Goal: Information Seeking & Learning: Learn about a topic

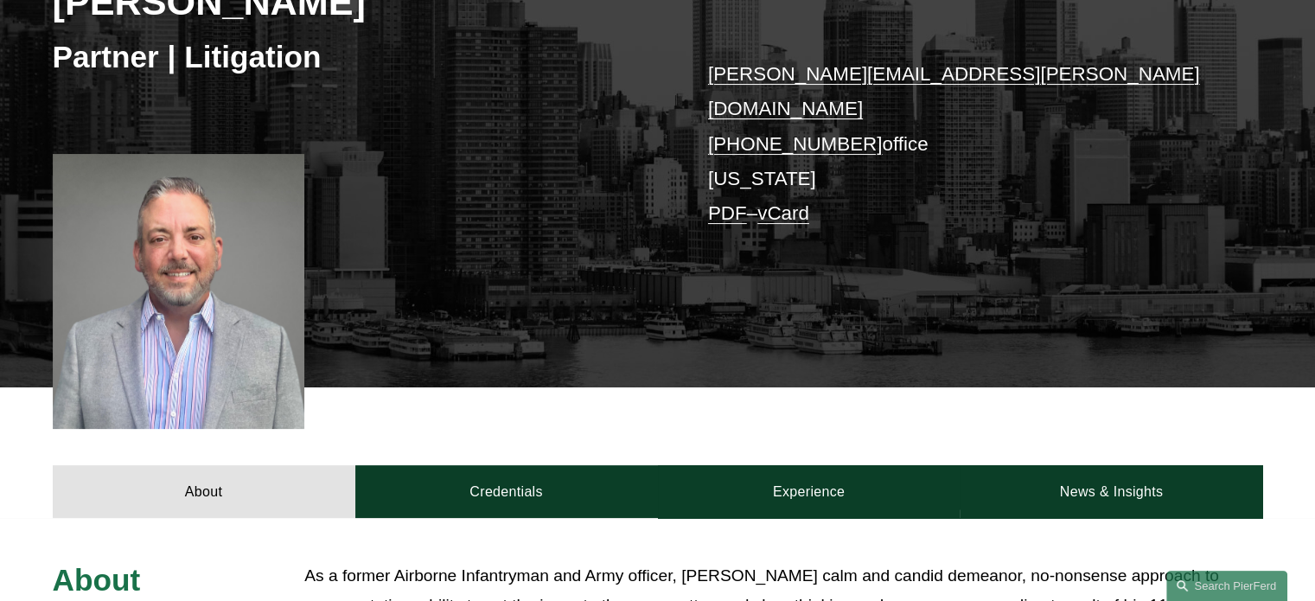
scroll to position [320, 0]
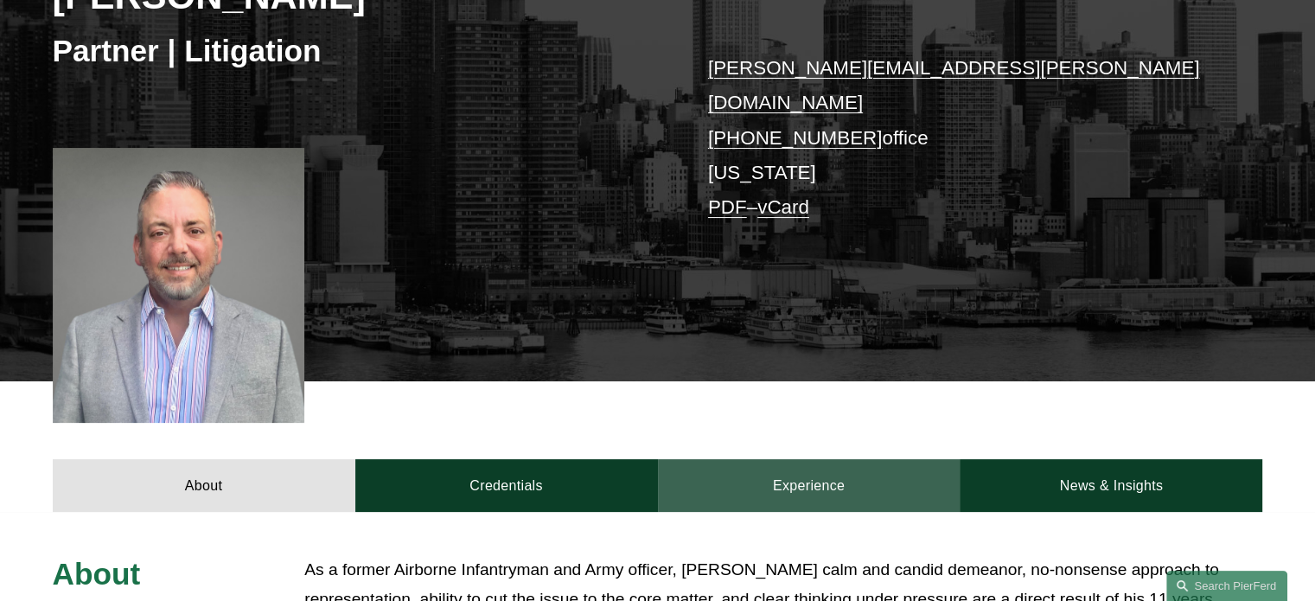
click at [780, 466] on link "Experience" at bounding box center [809, 485] width 303 height 52
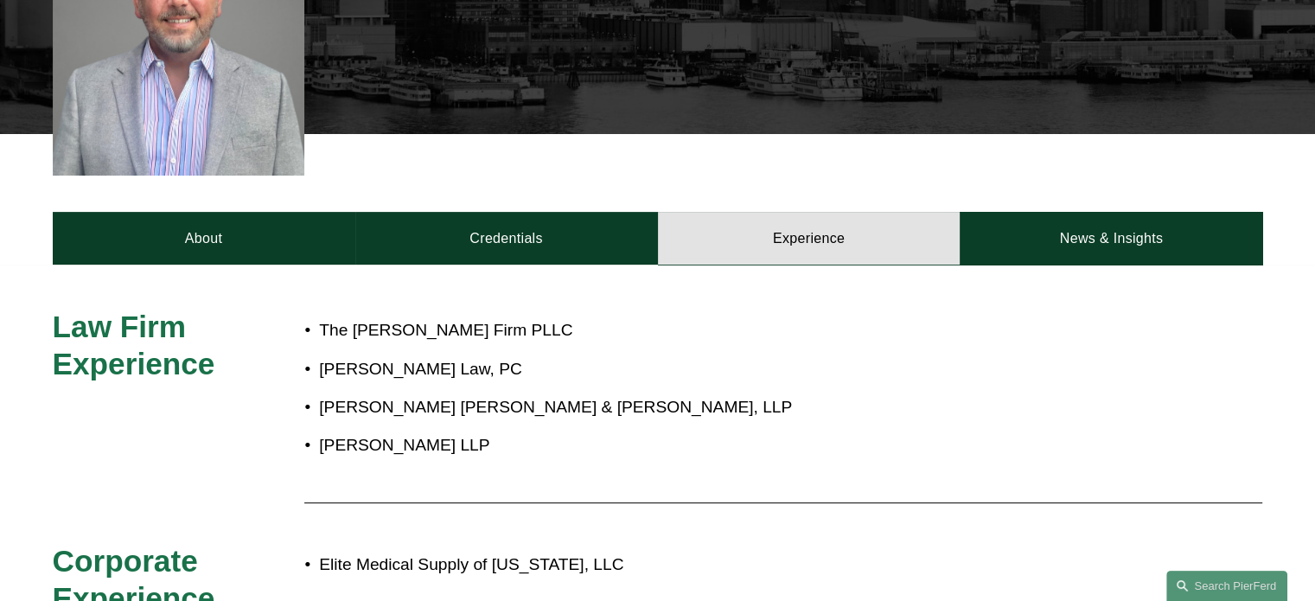
scroll to position [569, 0]
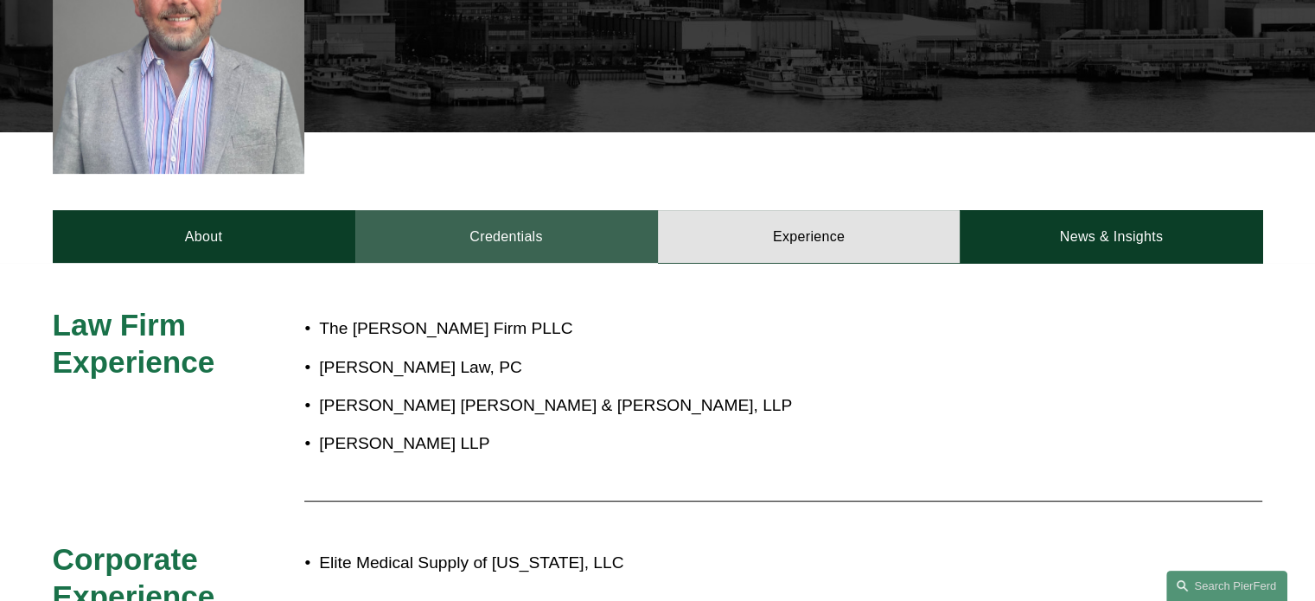
click at [559, 239] on link "Credentials" at bounding box center [506, 236] width 303 height 52
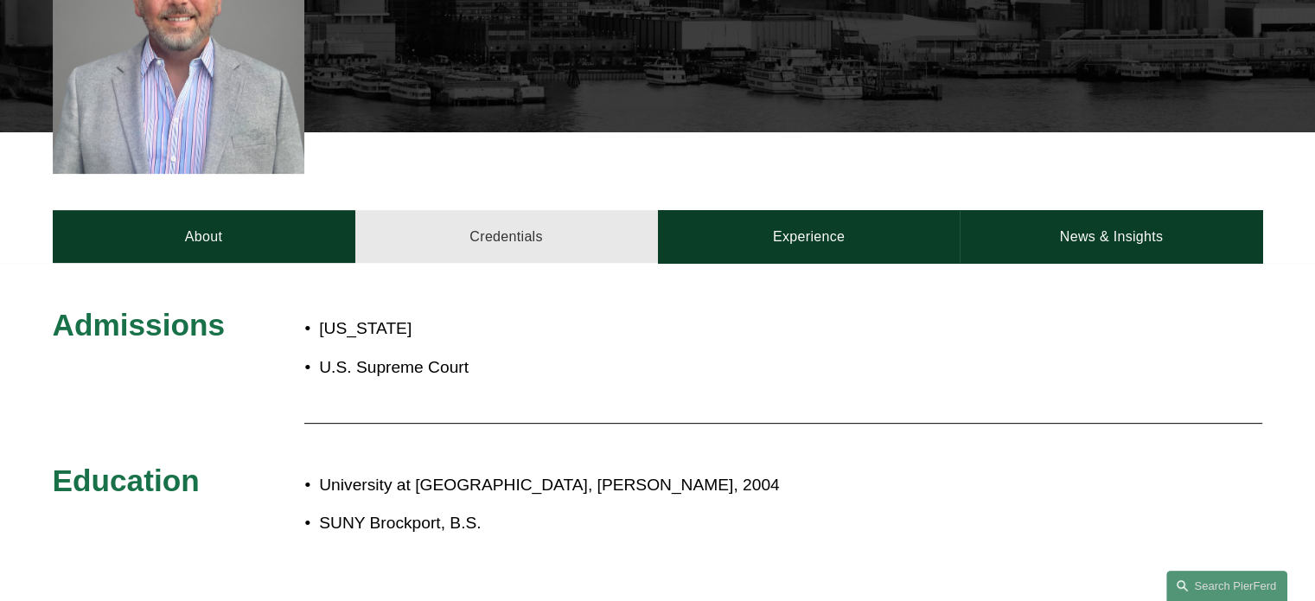
scroll to position [584, 0]
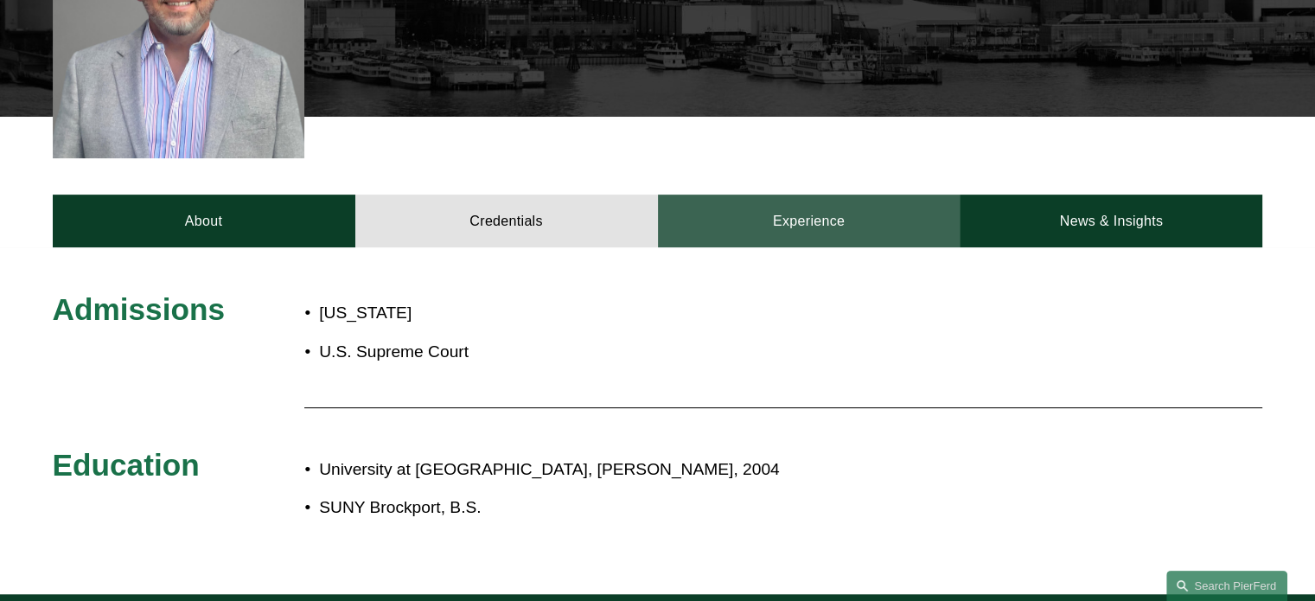
click at [754, 220] on link "Experience" at bounding box center [809, 220] width 303 height 52
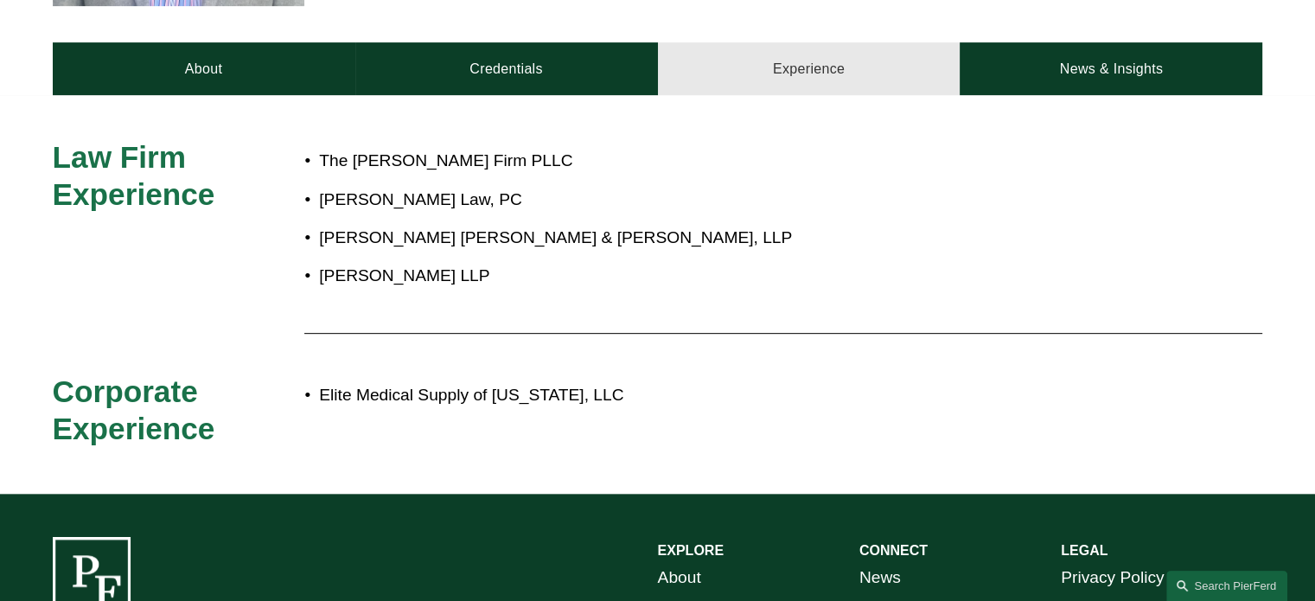
scroll to position [764, 0]
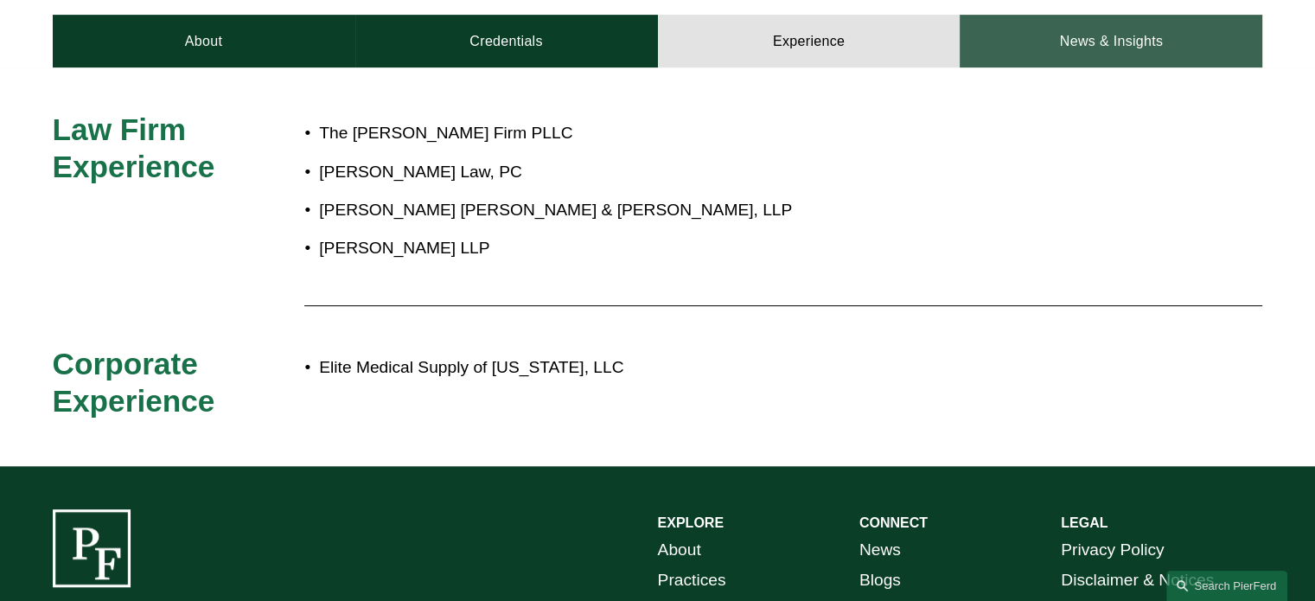
click at [1067, 37] on link "News & Insights" at bounding box center [1110, 41] width 303 height 52
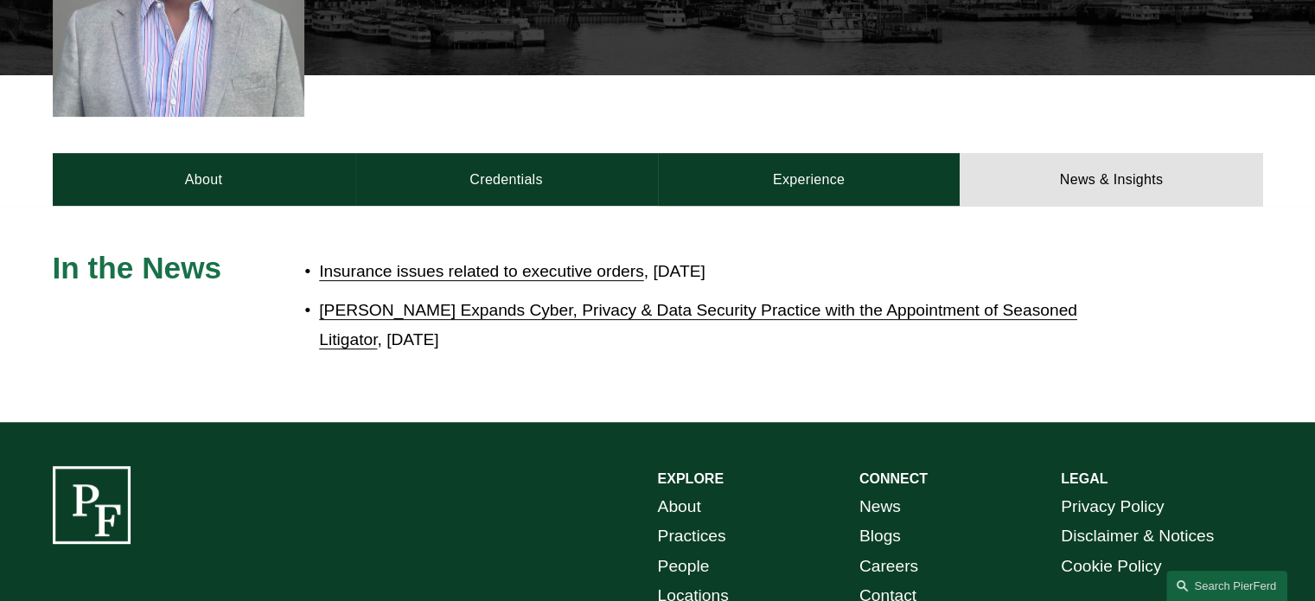
scroll to position [0, 0]
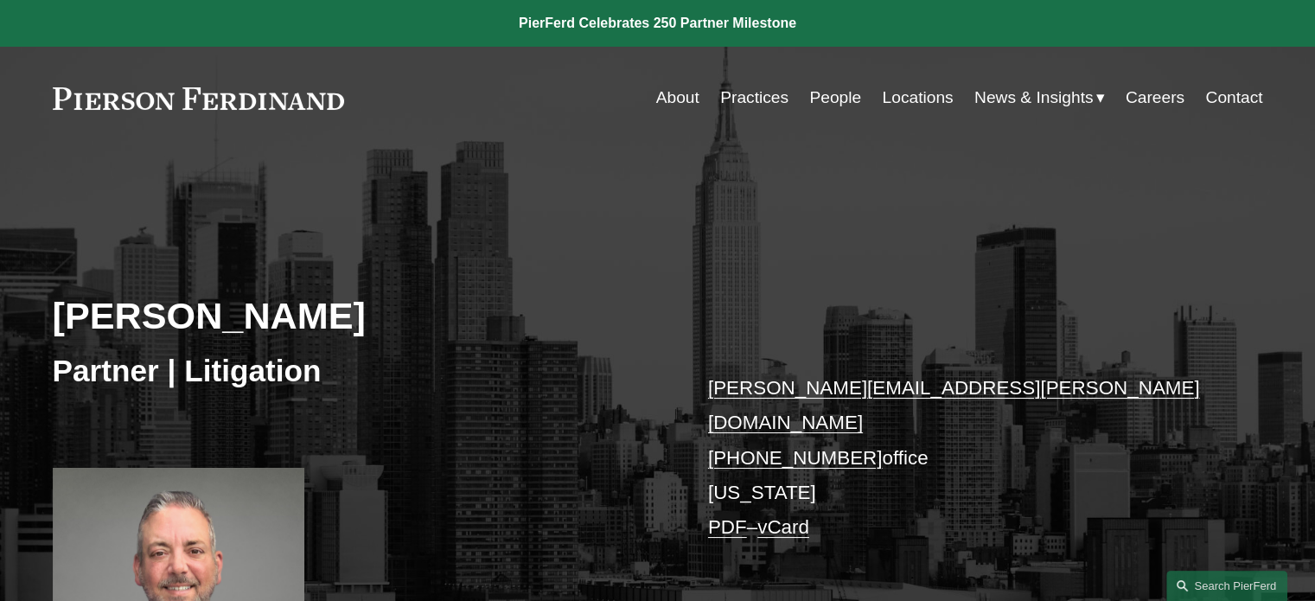
click at [817, 97] on link "People" at bounding box center [835, 97] width 52 height 33
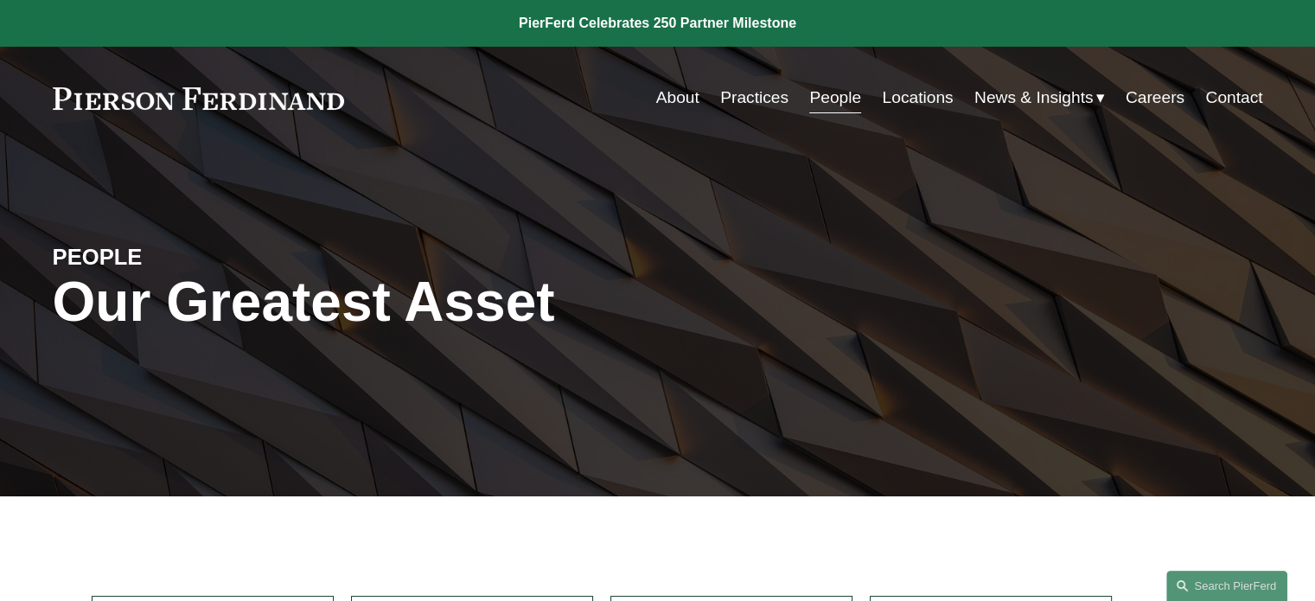
click at [0, 0] on span "News" at bounding box center [0, 0] width 0 height 0
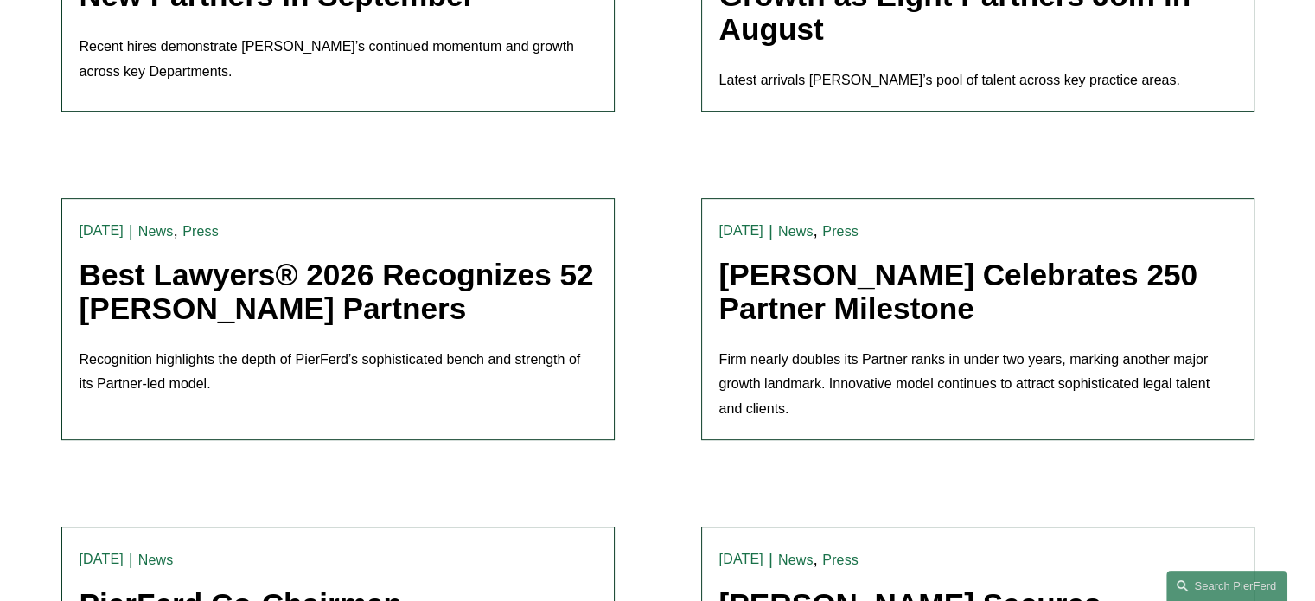
scroll to position [687, 0]
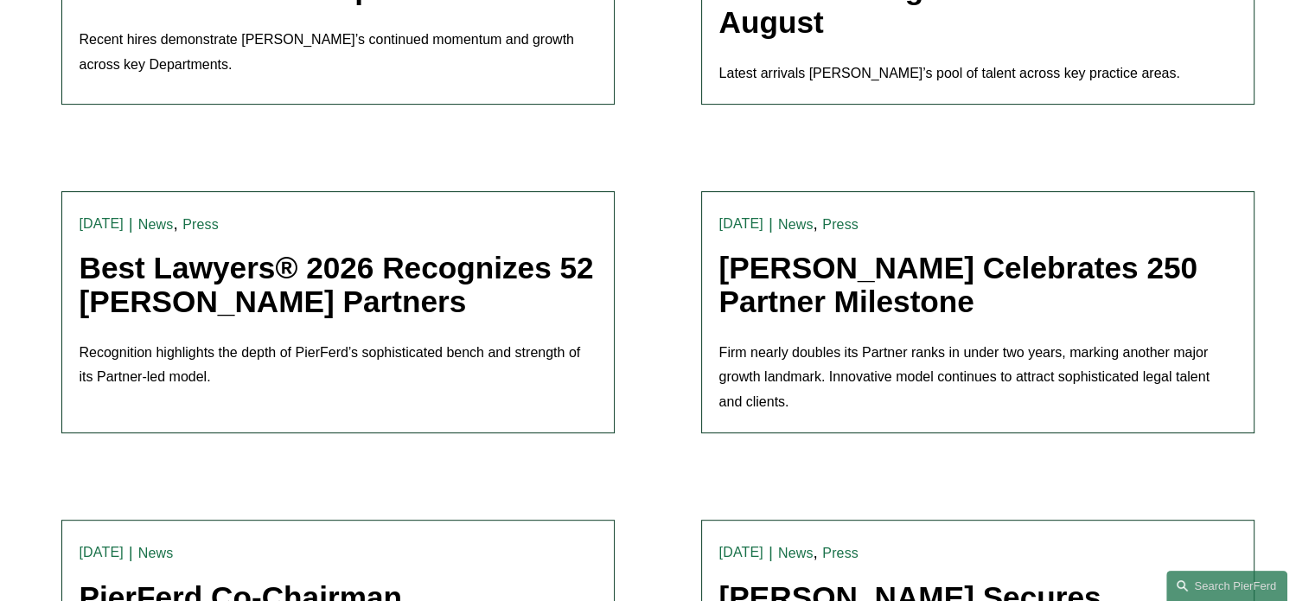
click at [426, 298] on link "Best Lawyers® 2026 Recognizes 52 [PERSON_NAME] Partners" at bounding box center [337, 284] width 514 height 67
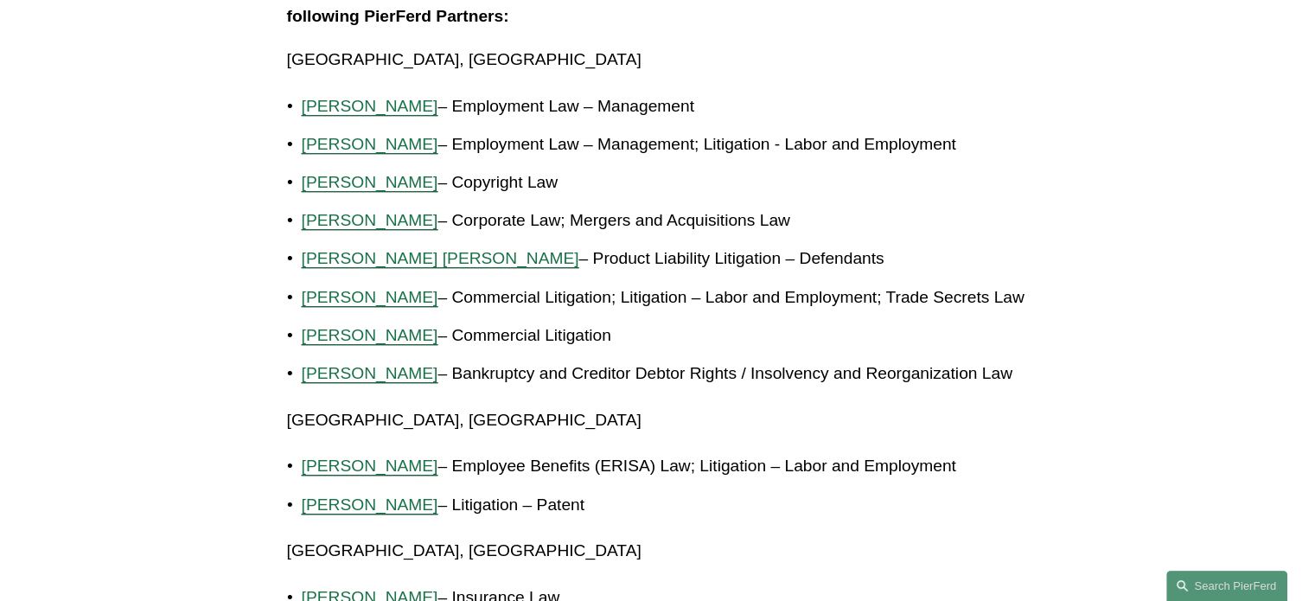
scroll to position [1082, 0]
click at [419, 141] on span "[PERSON_NAME]" at bounding box center [370, 143] width 137 height 18
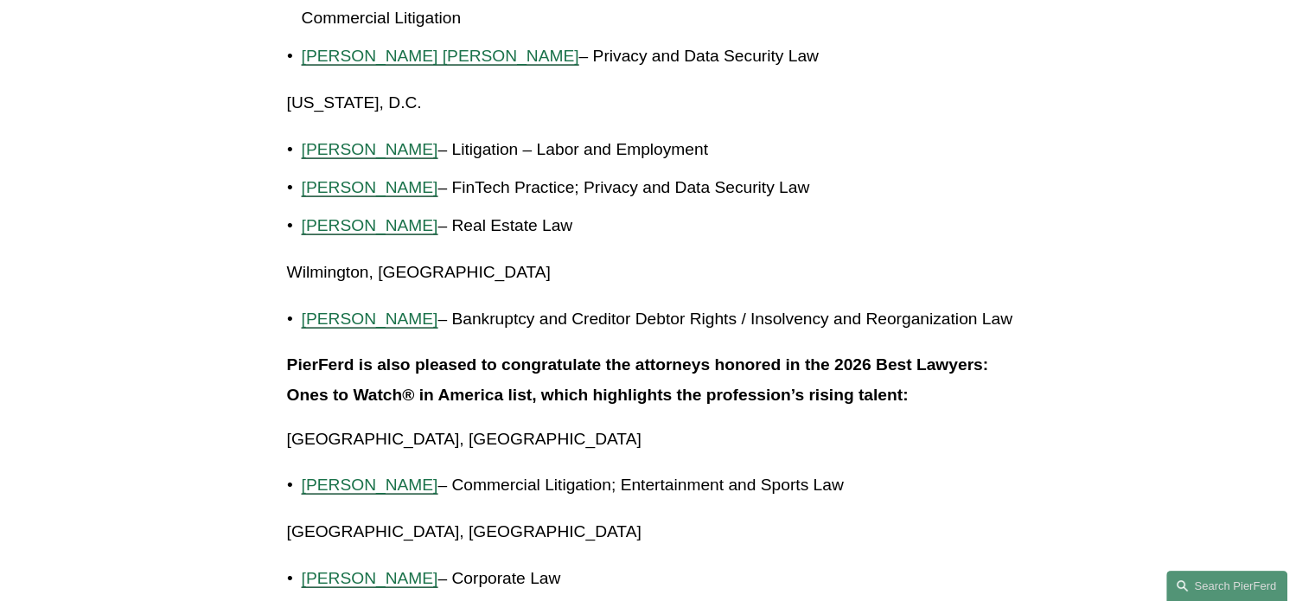
scroll to position [3727, 0]
click at [390, 177] on span "[PERSON_NAME]" at bounding box center [370, 186] width 137 height 18
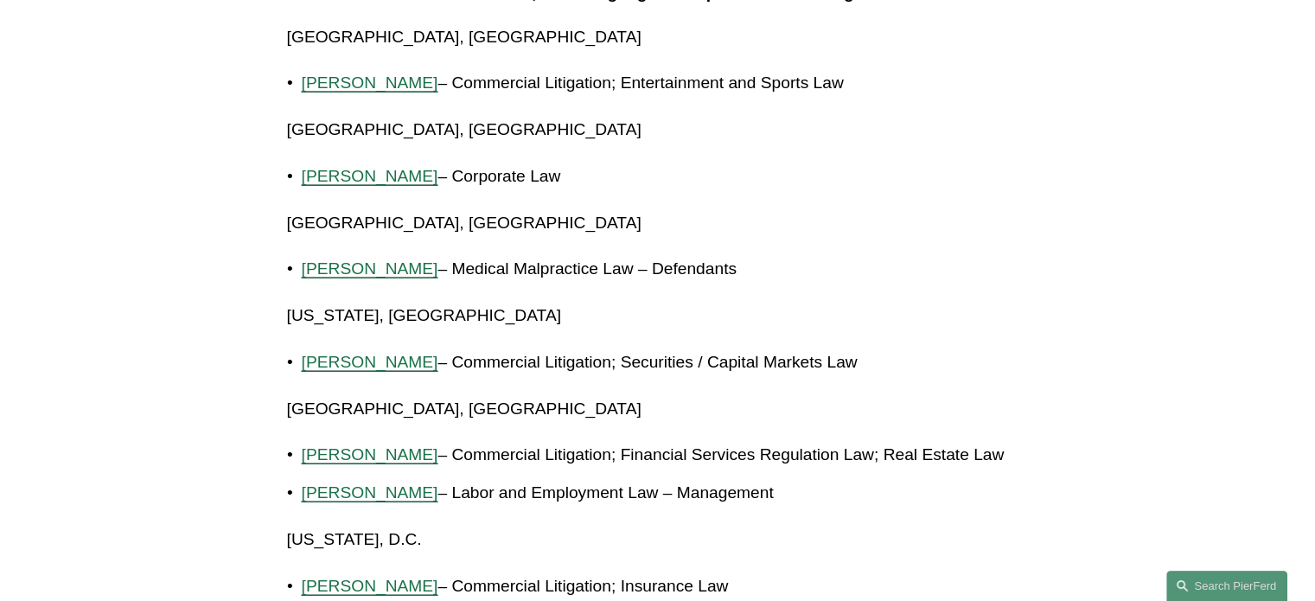
scroll to position [4131, 0]
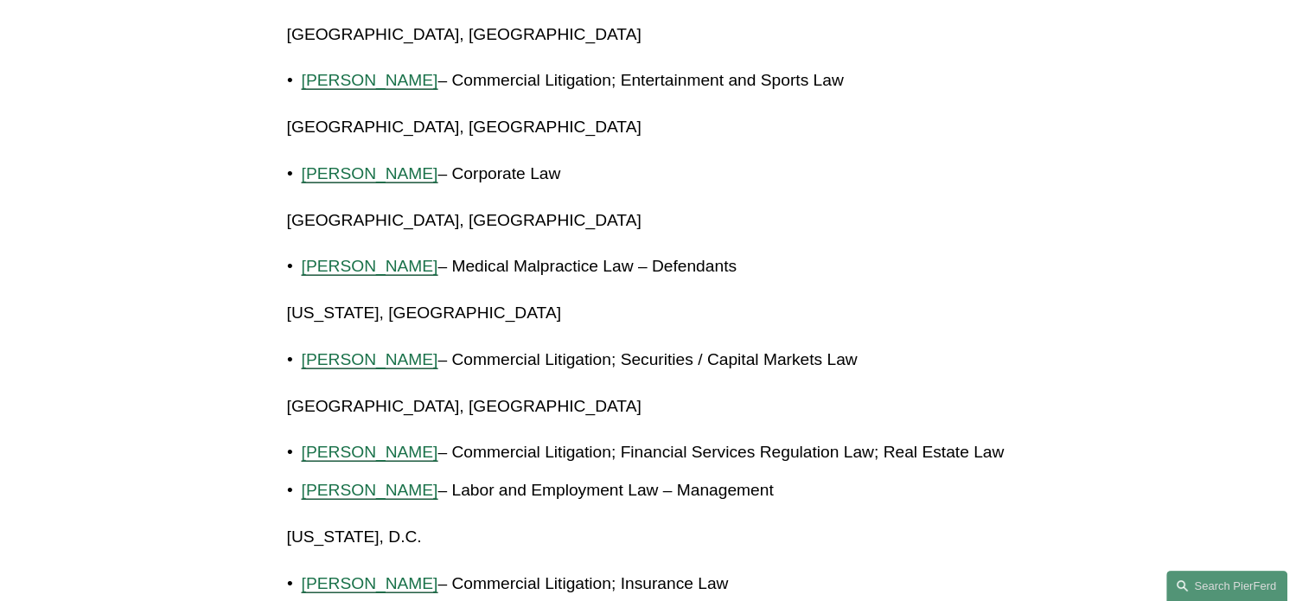
click at [410, 350] on span "[PERSON_NAME]" at bounding box center [370, 359] width 137 height 18
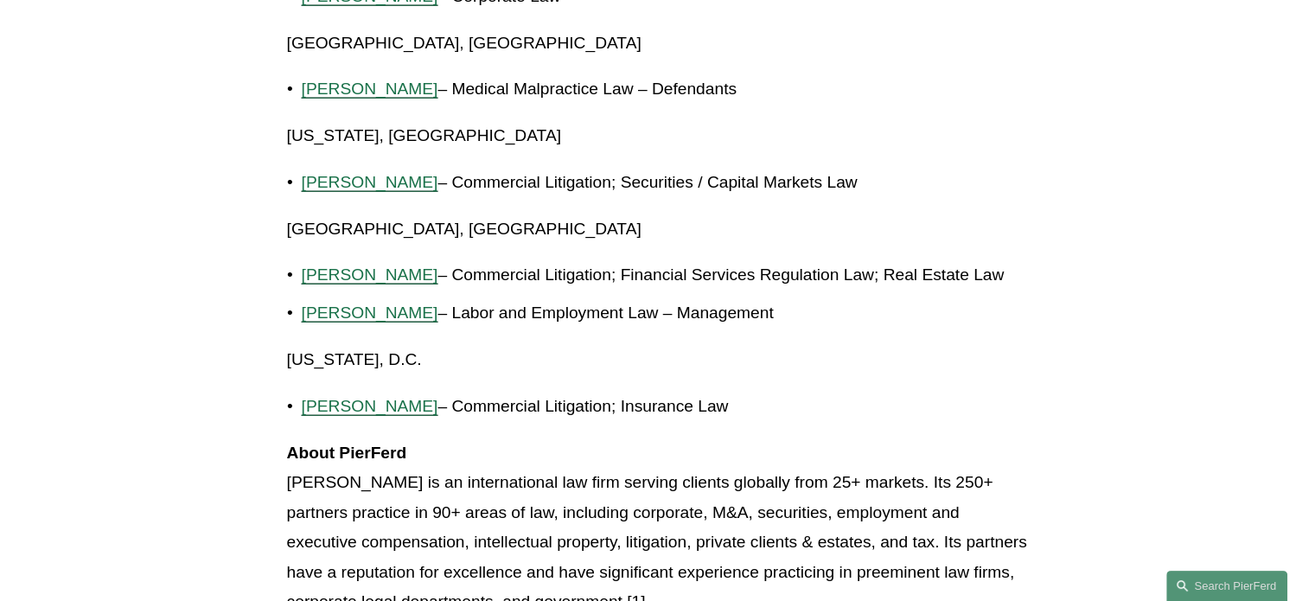
scroll to position [4360, 0]
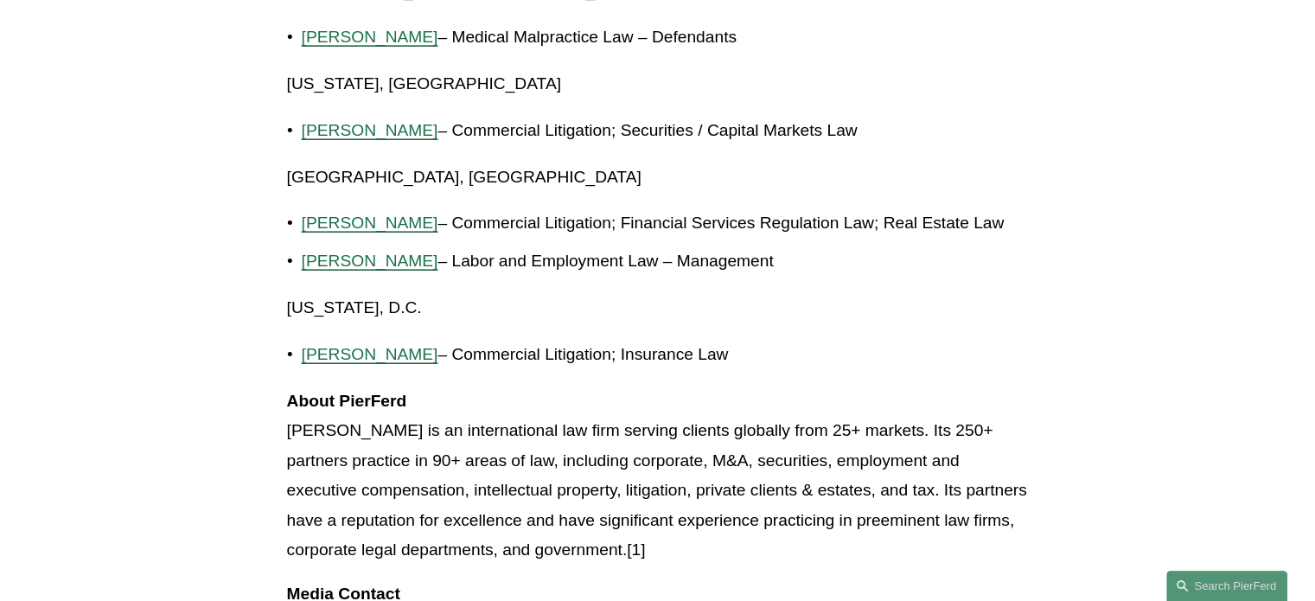
click at [347, 252] on span "David Renner" at bounding box center [370, 261] width 137 height 18
click at [341, 345] on span "Matthew May" at bounding box center [370, 354] width 137 height 18
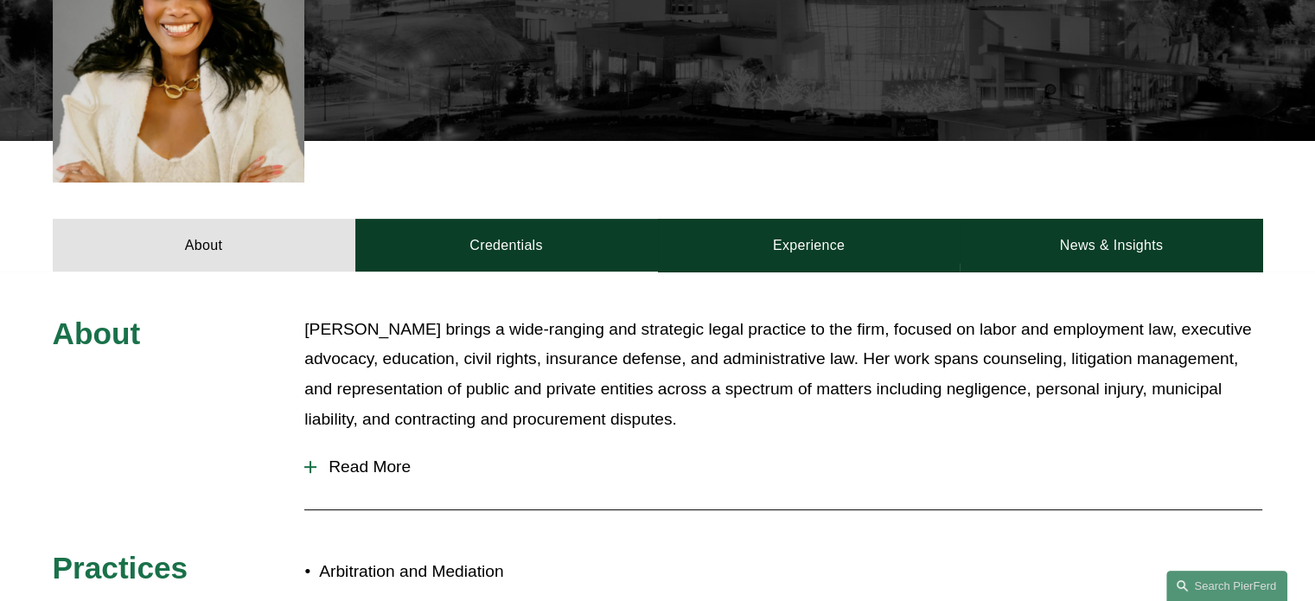
scroll to position [569, 0]
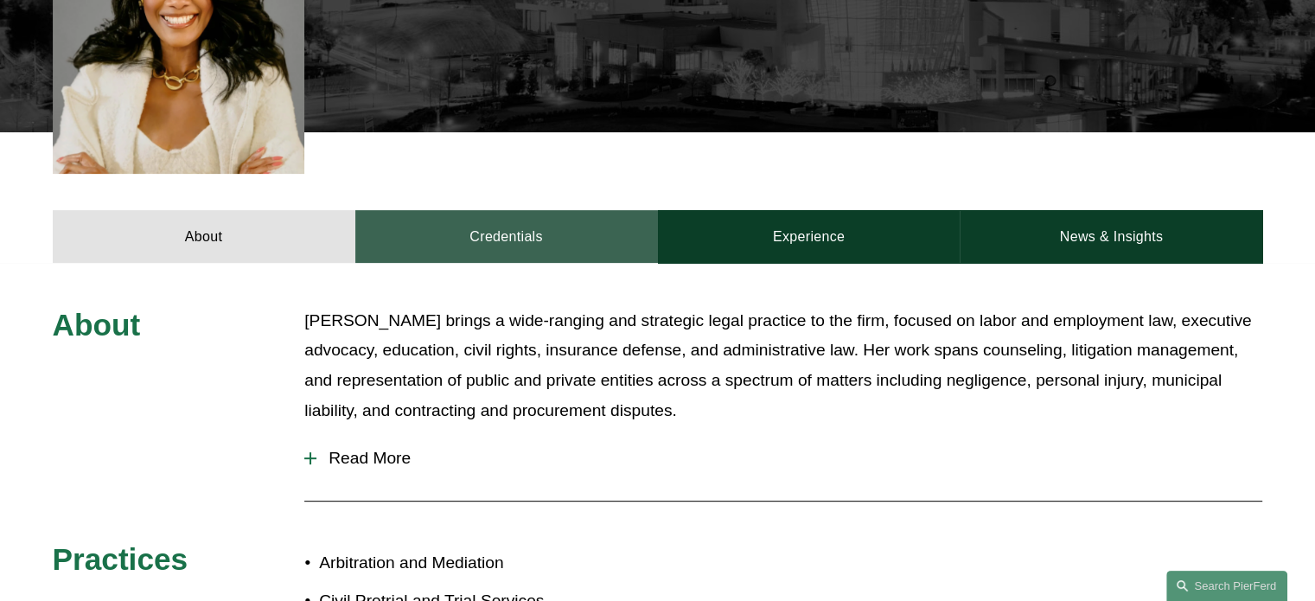
click at [507, 217] on link "Credentials" at bounding box center [506, 236] width 303 height 52
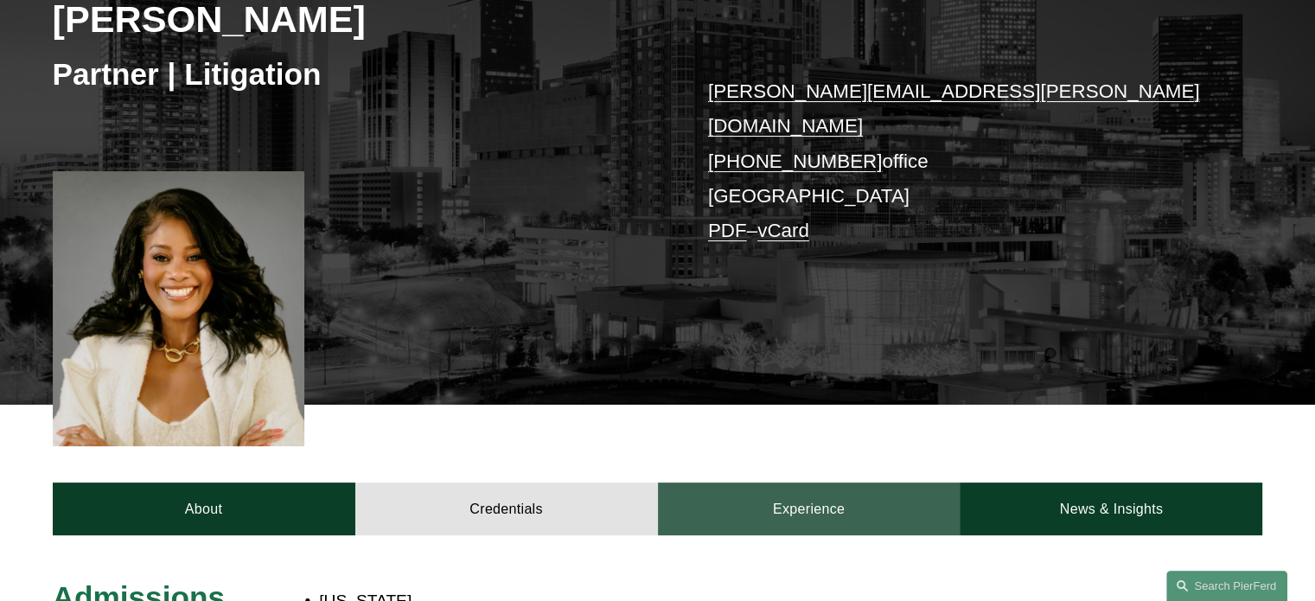
scroll to position [0, 0]
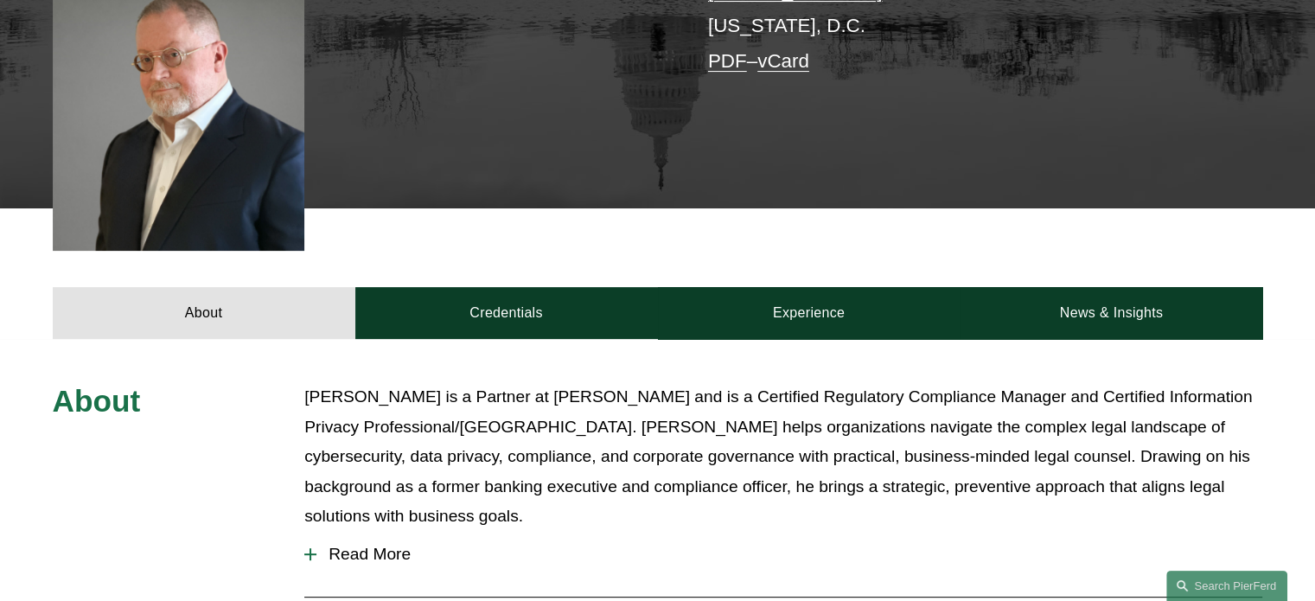
scroll to position [501, 0]
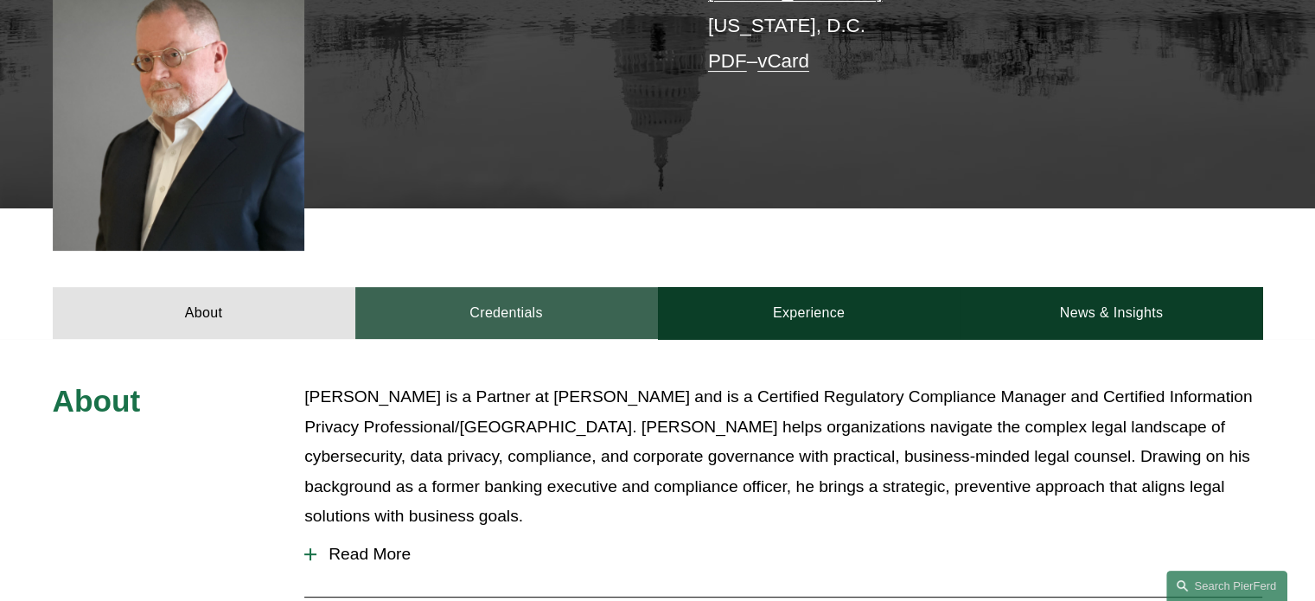
click at [478, 290] on link "Credentials" at bounding box center [506, 313] width 303 height 52
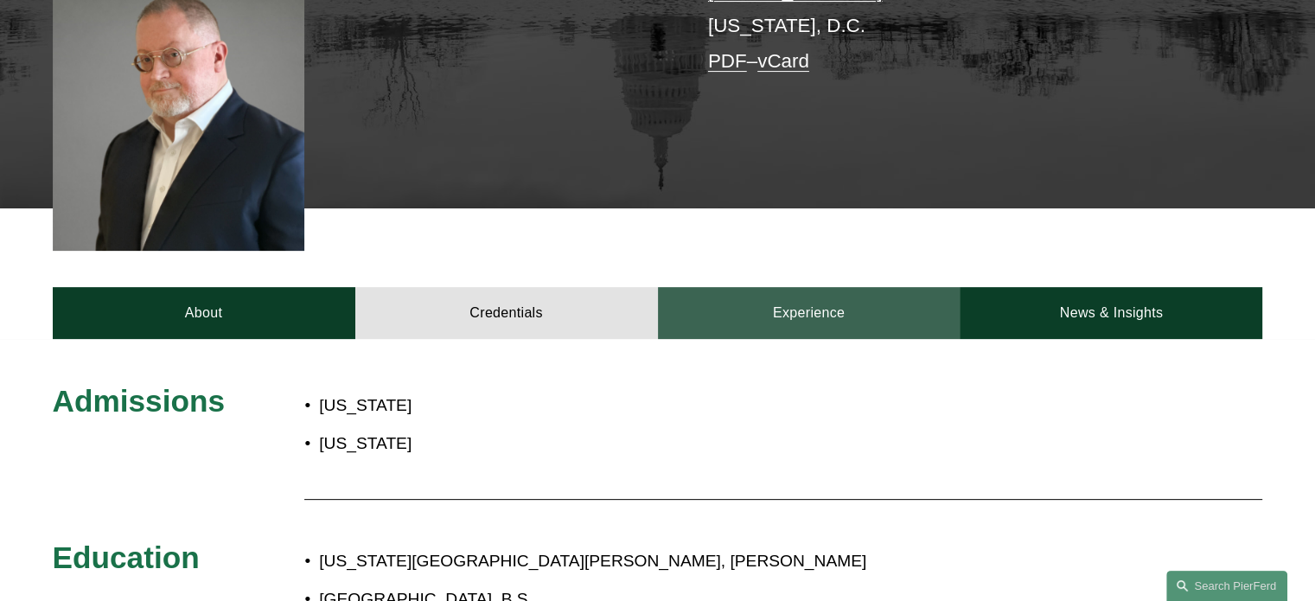
click at [853, 301] on link "Experience" at bounding box center [809, 313] width 303 height 52
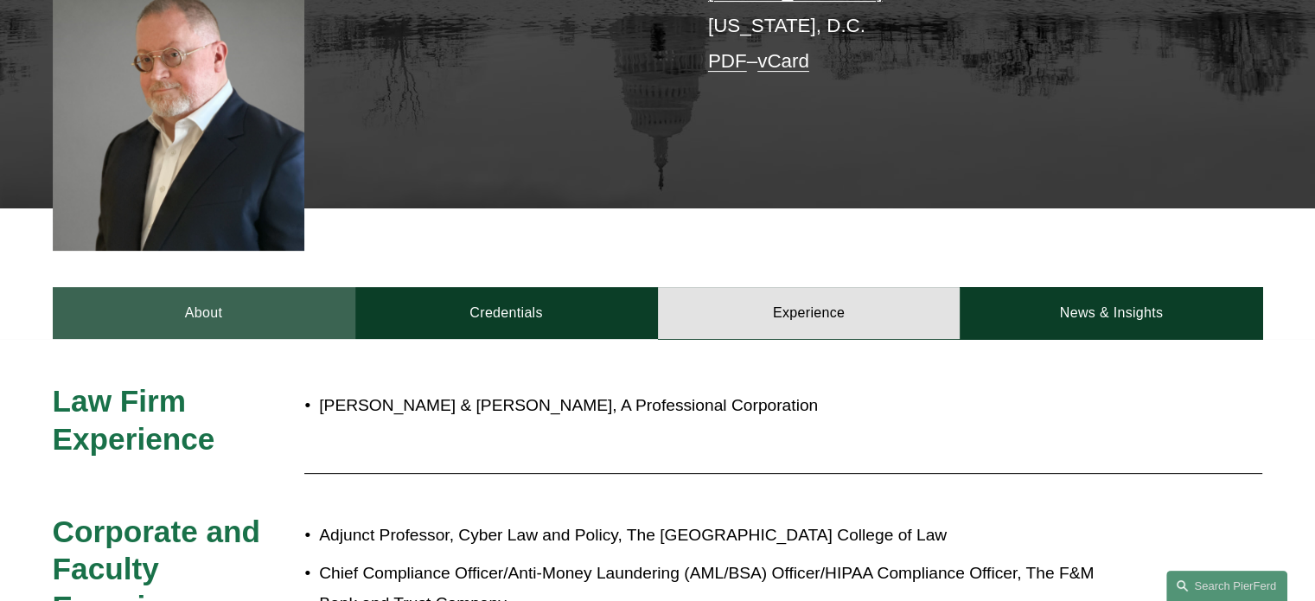
click at [245, 305] on link "About" at bounding box center [204, 313] width 303 height 52
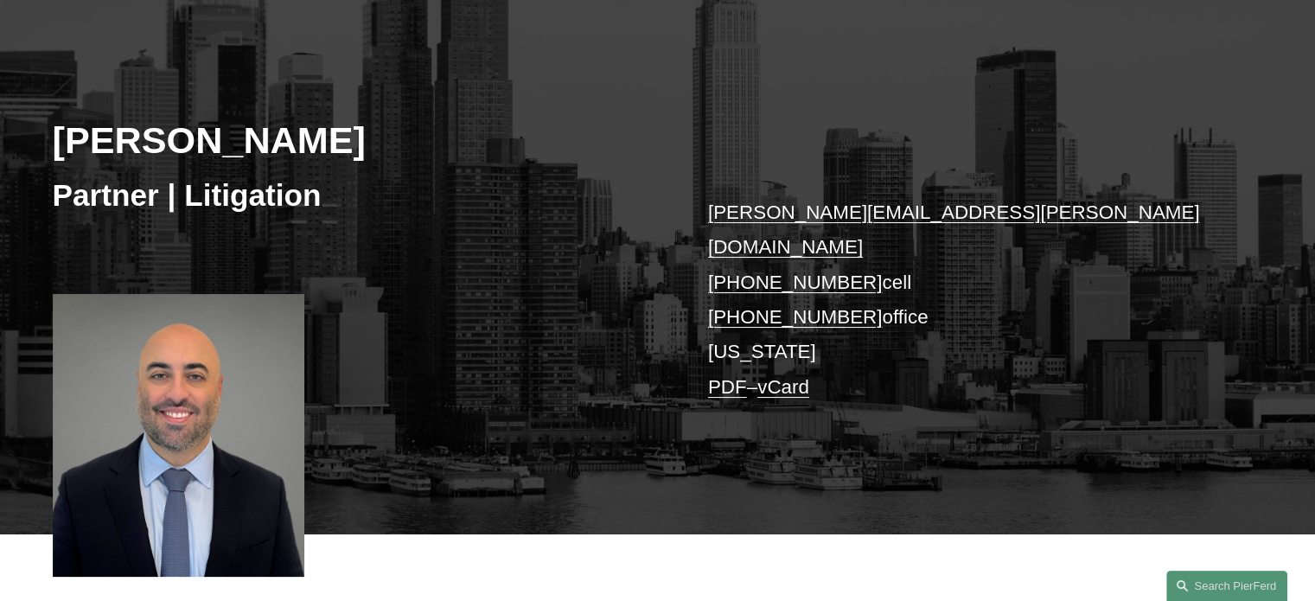
scroll to position [176, 0]
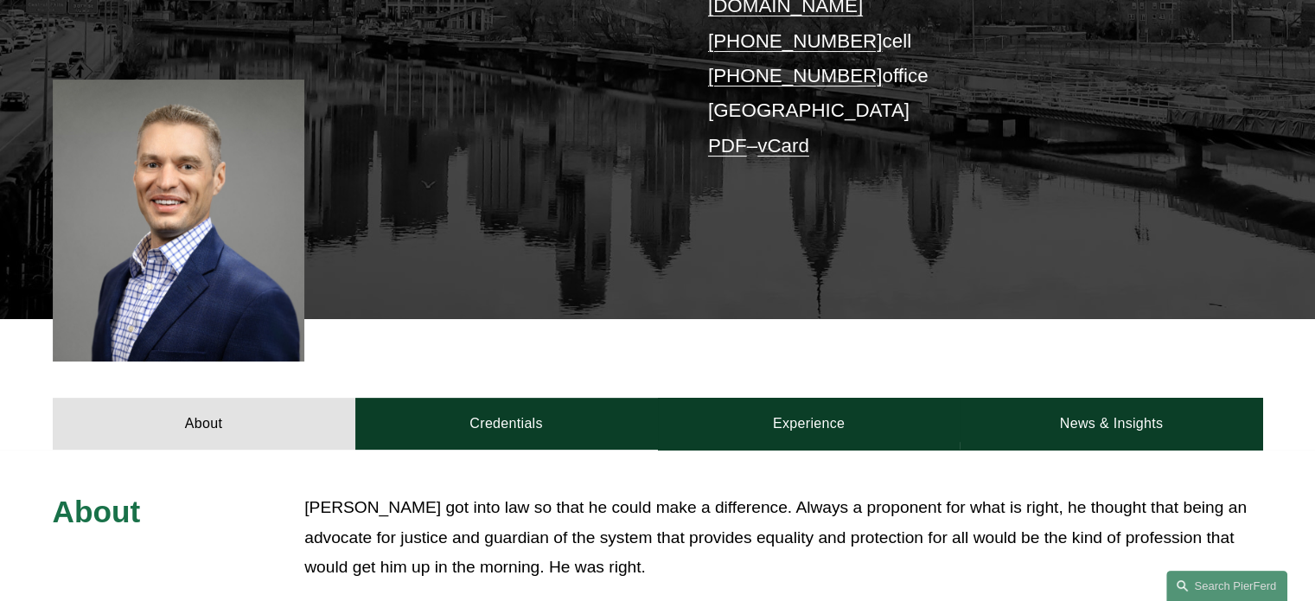
scroll to position [721, 0]
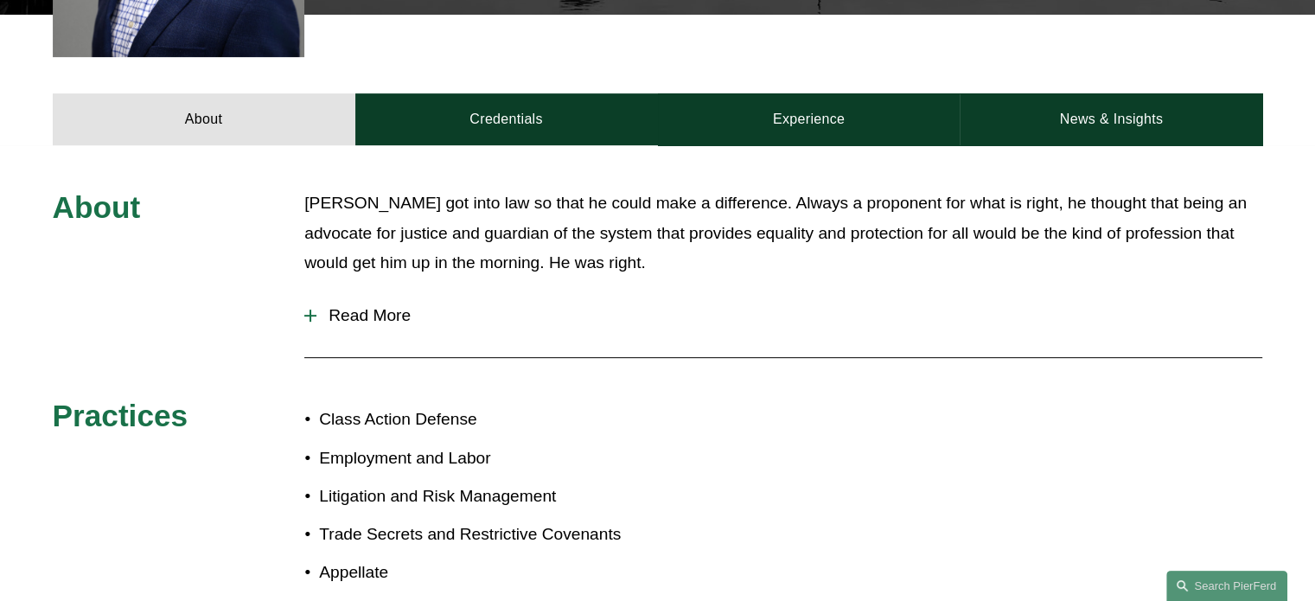
click at [394, 306] on span "Read More" at bounding box center [789, 315] width 946 height 19
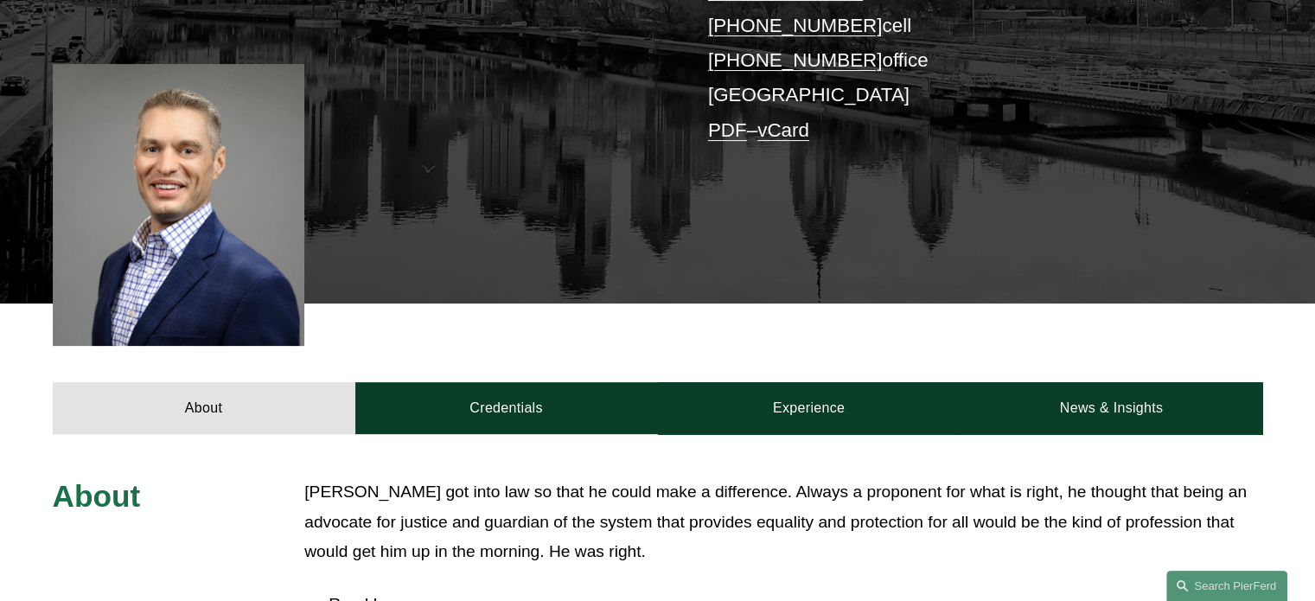
scroll to position [435, 0]
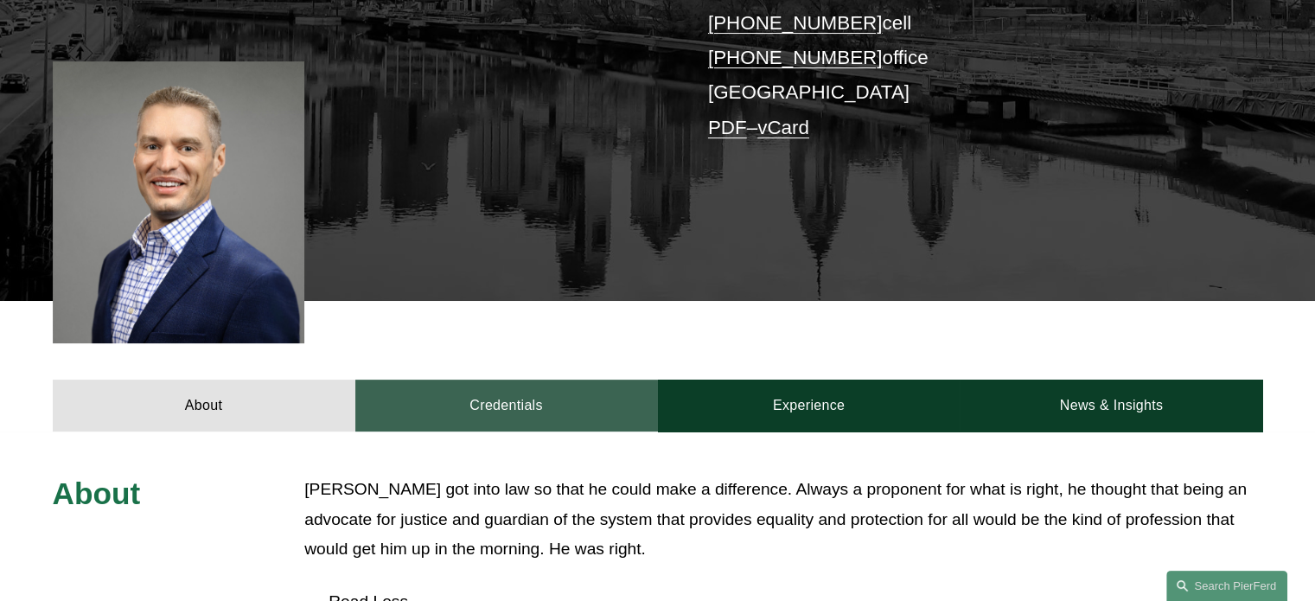
click at [481, 379] on link "Credentials" at bounding box center [506, 405] width 303 height 52
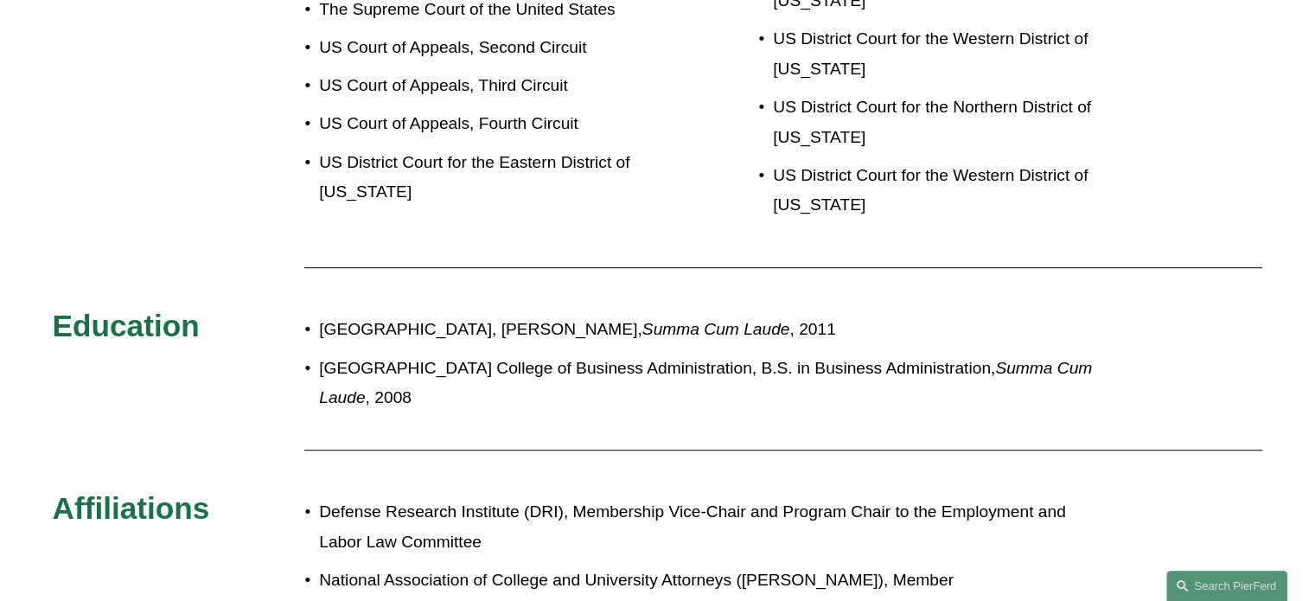
scroll to position [961, 0]
drag, startPoint x: 762, startPoint y: 388, endPoint x: 633, endPoint y: 205, distance: 224.0
click at [633, 205] on div "Admissions Pennsylvania The Supreme Court of the United States US Court of Appe…" at bounding box center [657, 374] width 1315 height 853
click at [633, 205] on div "Pennsylvania The Supreme Court of the United States US Court of Appeals, Second…" at bounding box center [480, 101] width 353 height 307
drag, startPoint x: 632, startPoint y: 206, endPoint x: 699, endPoint y: 360, distance: 168.8
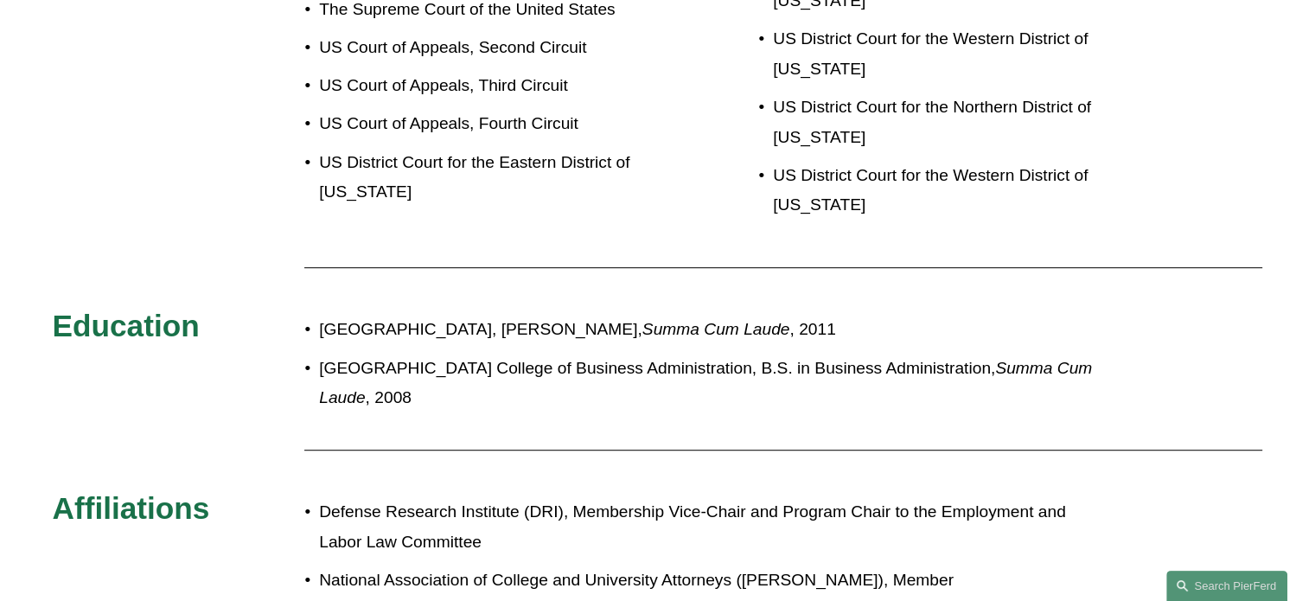
click at [699, 360] on div "Admissions Pennsylvania The Supreme Court of the United States US Court of Appe…" at bounding box center [657, 374] width 1315 height 853
click at [699, 360] on p "University of Pittsburgh College of Business Administration, B.S. in Business A…" at bounding box center [715, 384] width 792 height 60
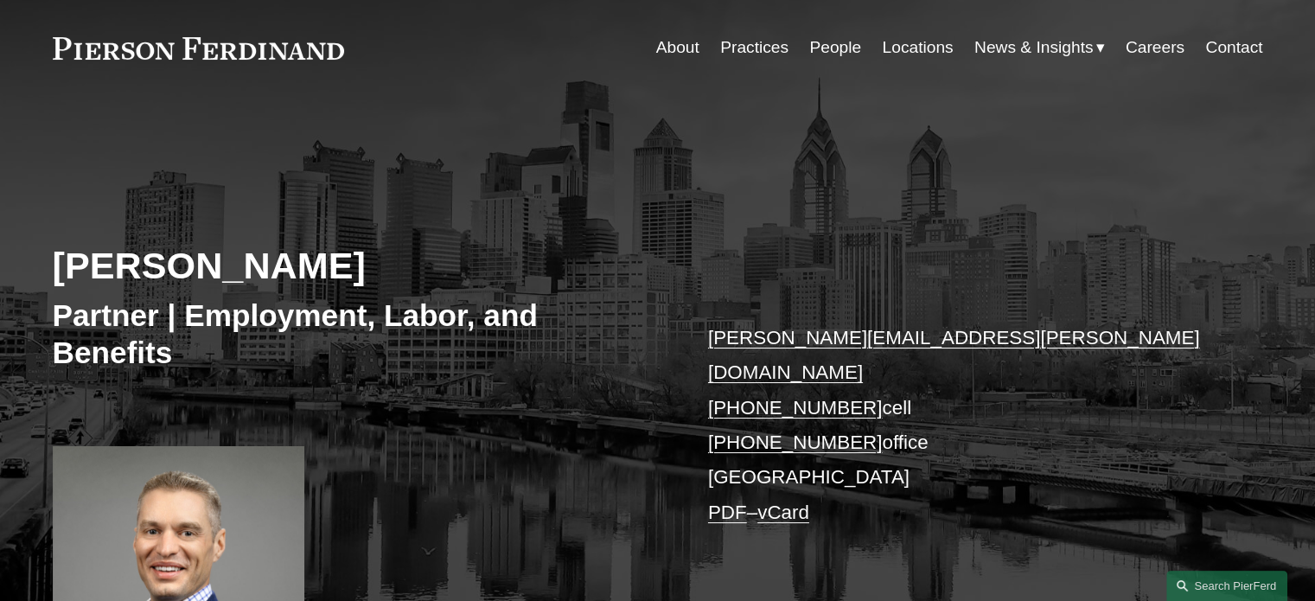
scroll to position [346, 0]
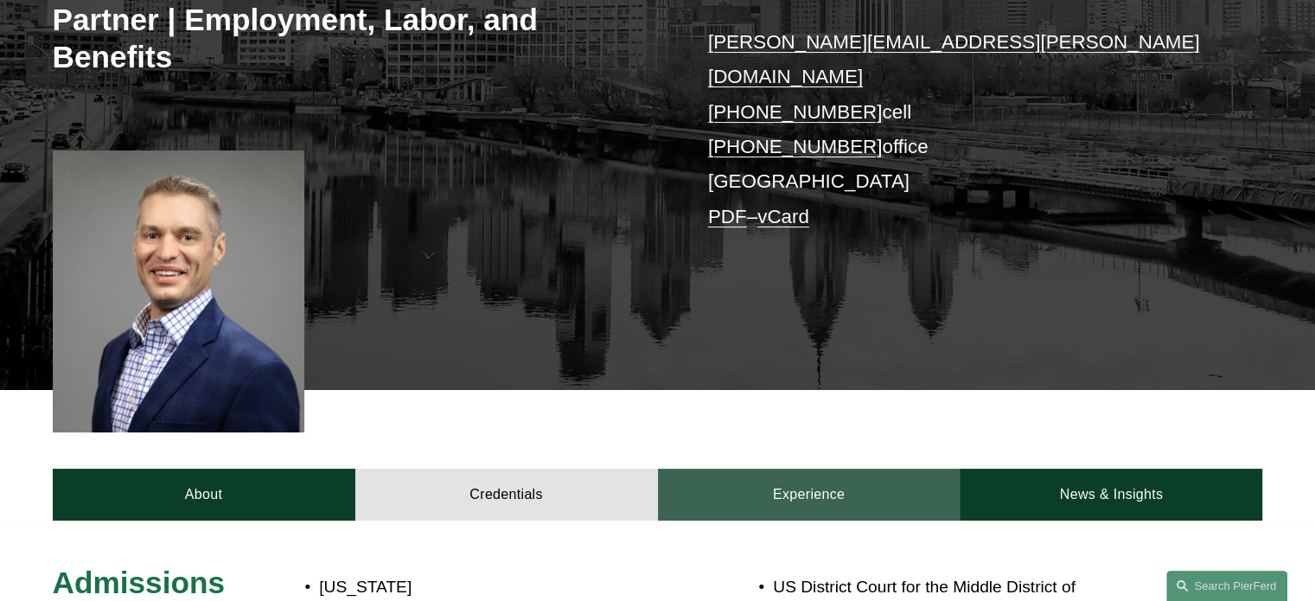
click at [806, 468] on link "Experience" at bounding box center [809, 494] width 303 height 52
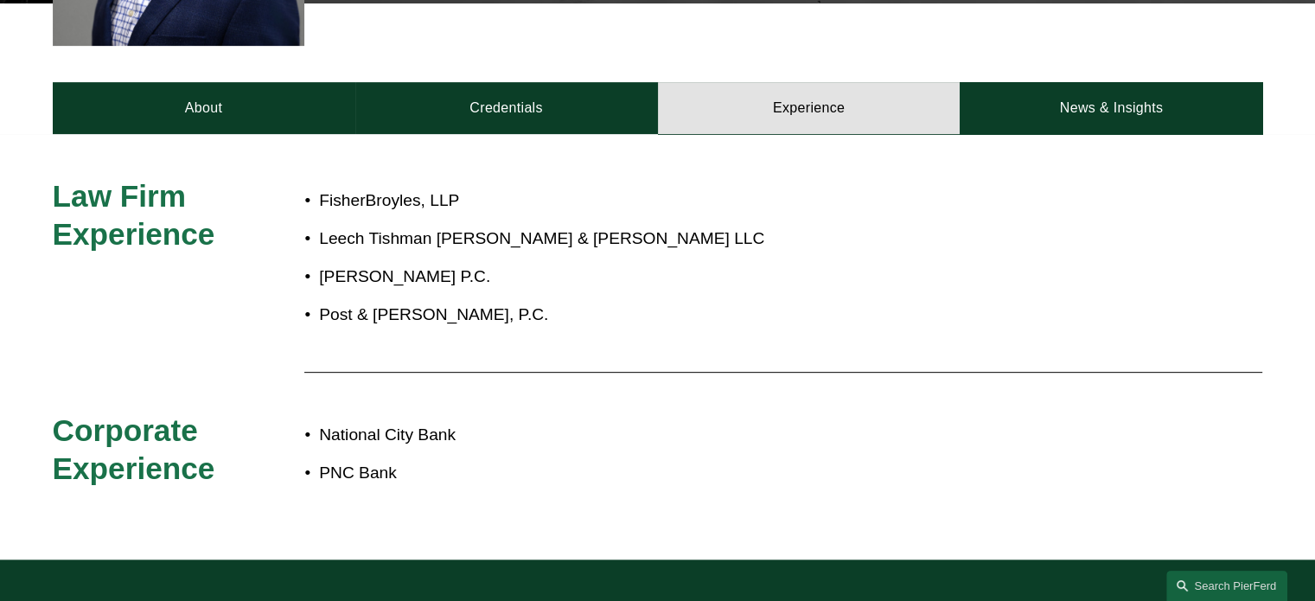
scroll to position [736, 0]
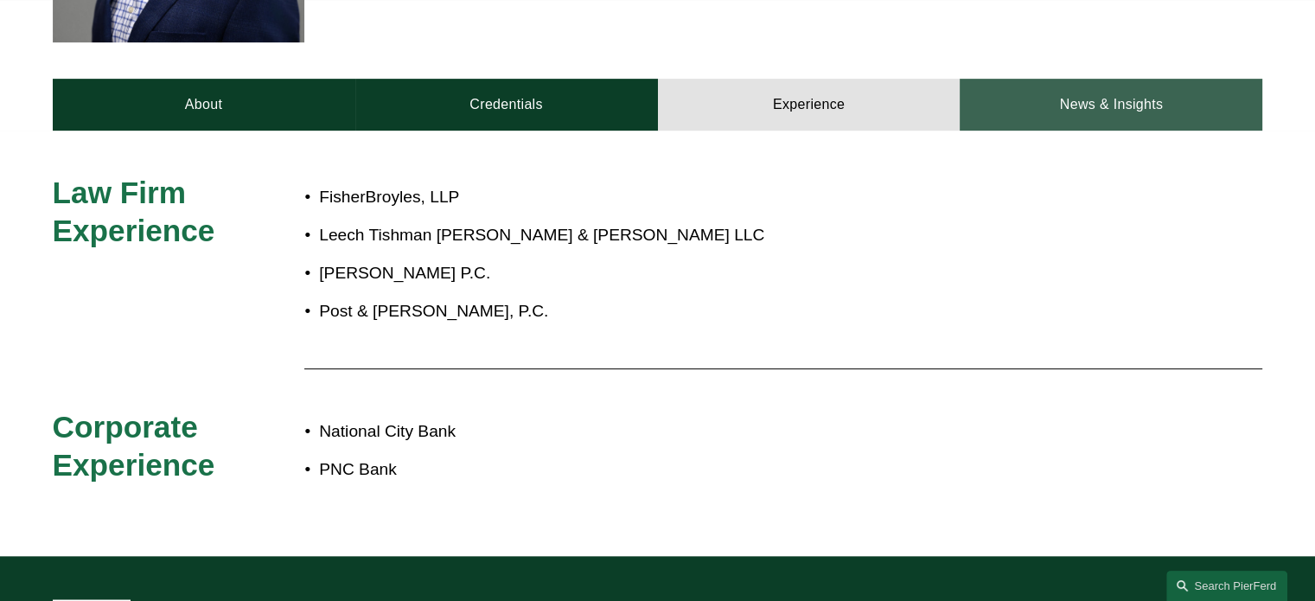
click at [1048, 86] on link "News & Insights" at bounding box center [1110, 105] width 303 height 52
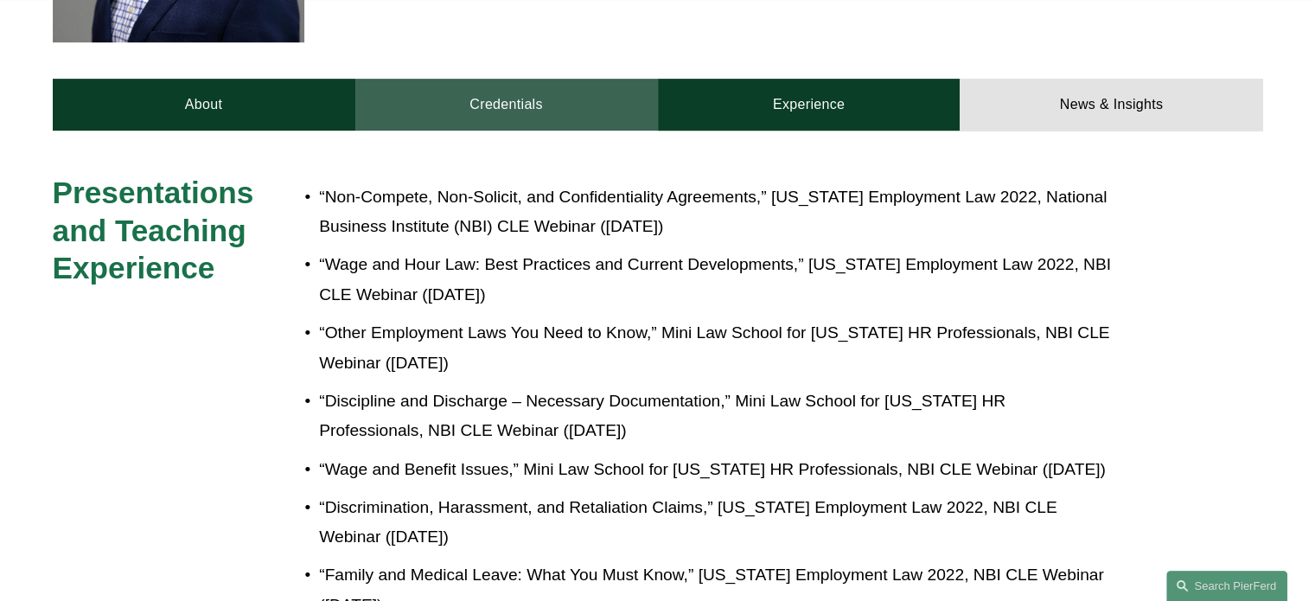
click at [488, 86] on link "Credentials" at bounding box center [506, 105] width 303 height 52
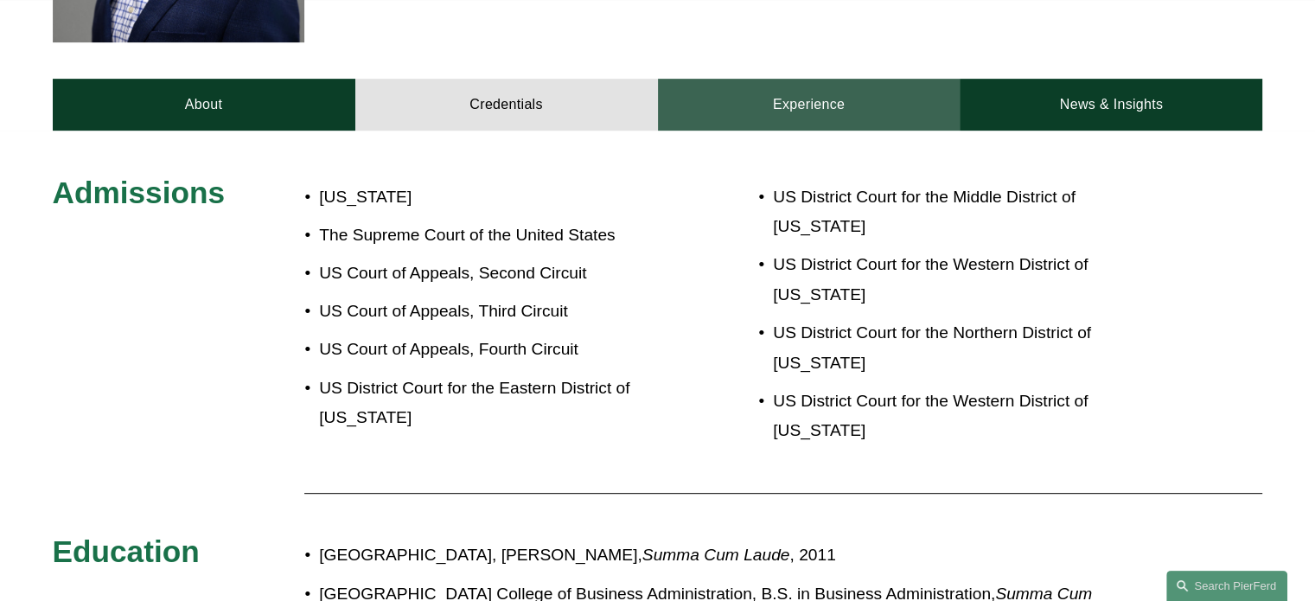
click at [802, 79] on link "Experience" at bounding box center [809, 105] width 303 height 52
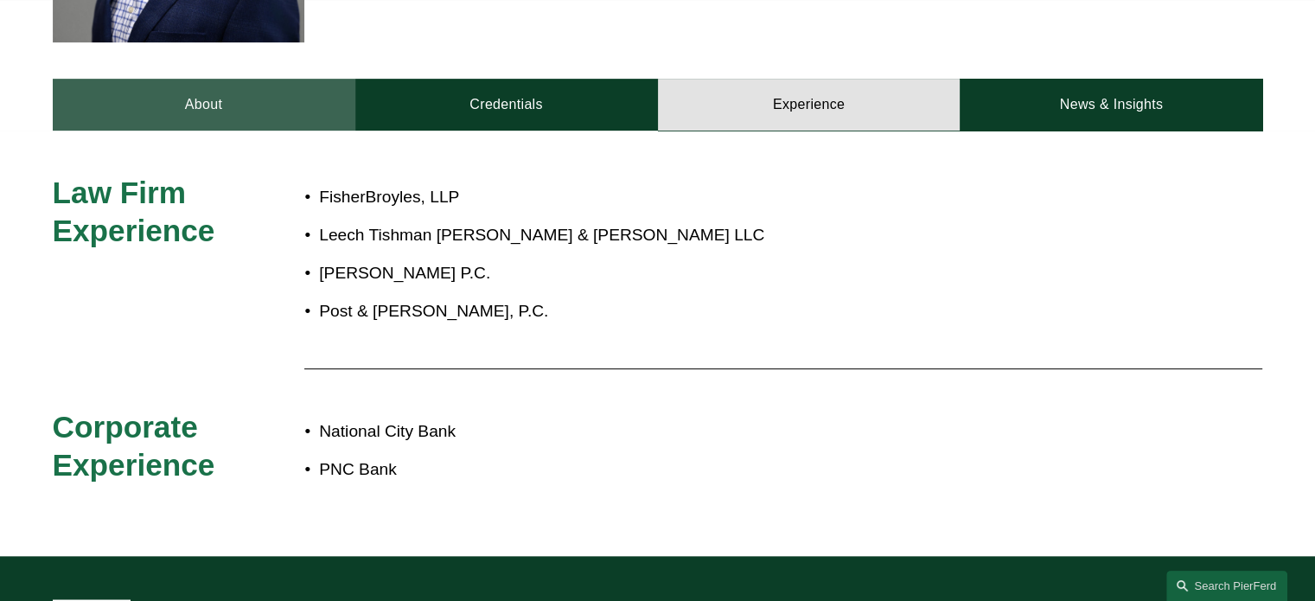
click at [162, 79] on link "About" at bounding box center [204, 105] width 303 height 52
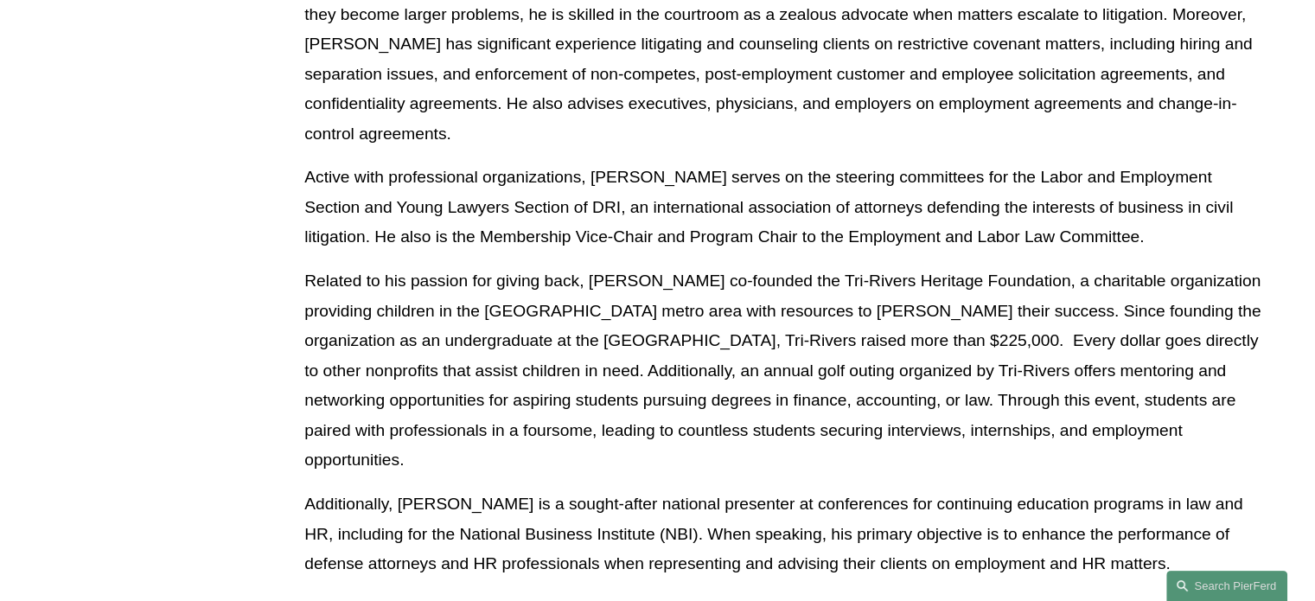
scroll to position [1590, 0]
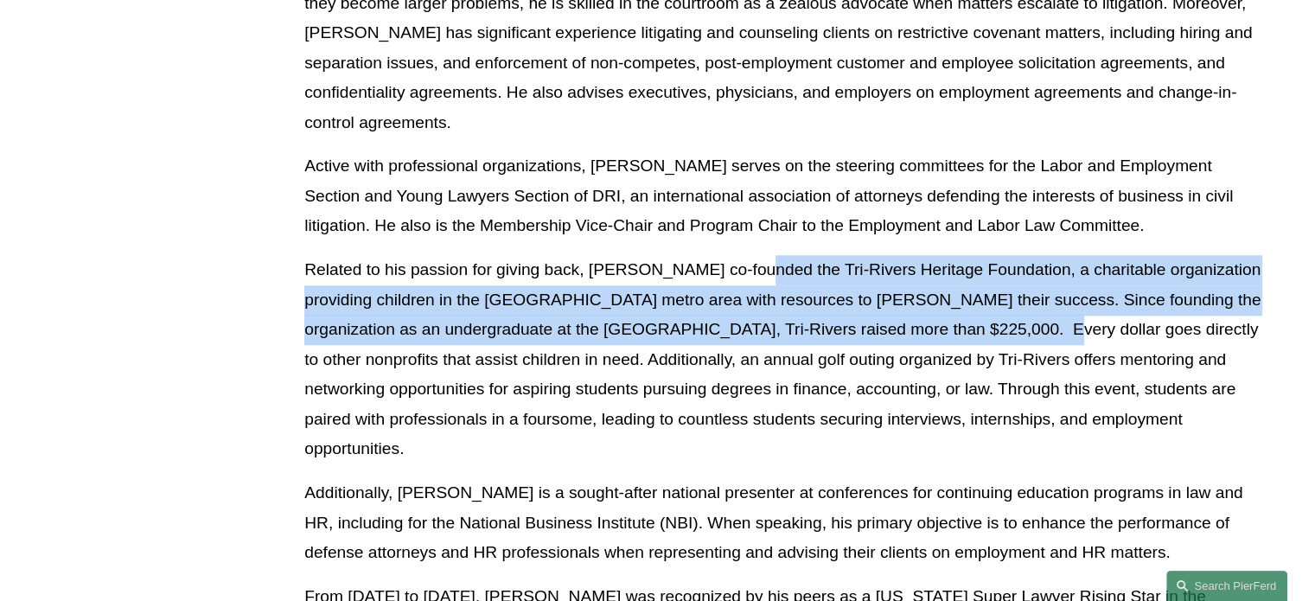
drag, startPoint x: 745, startPoint y: 214, endPoint x: 947, endPoint y: 262, distance: 208.0
click at [947, 262] on p "Related to his passion for giving back, Dave co-founded the Tri-Rivers Heritage…" at bounding box center [783, 359] width 958 height 209
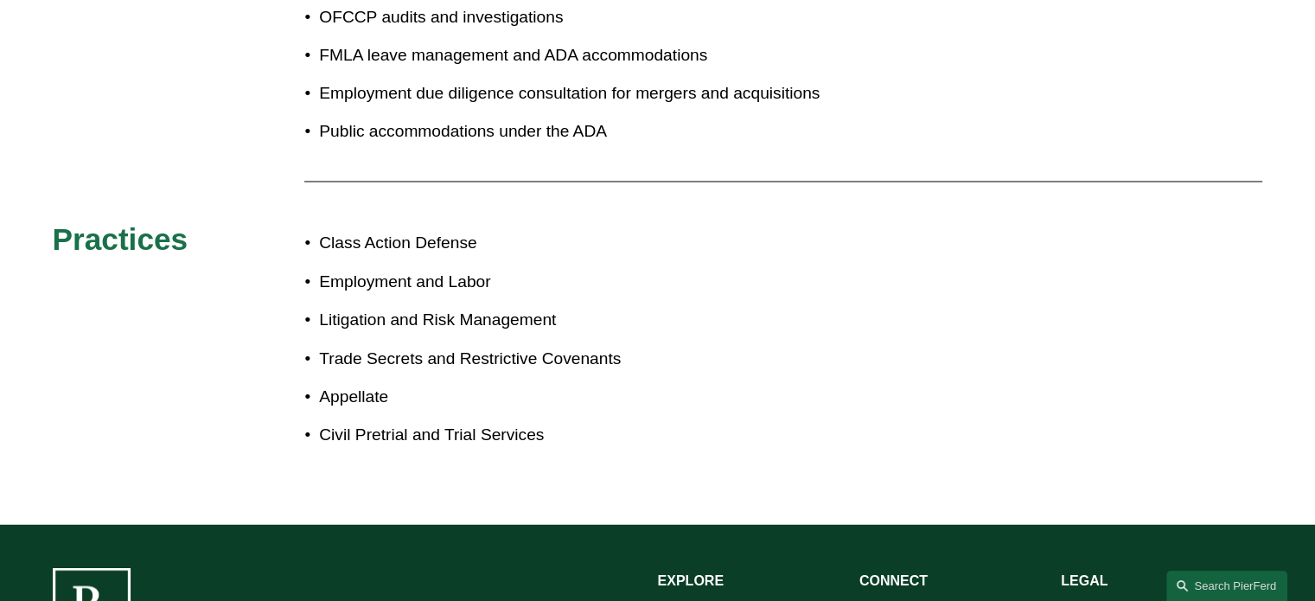
scroll to position [2942, 0]
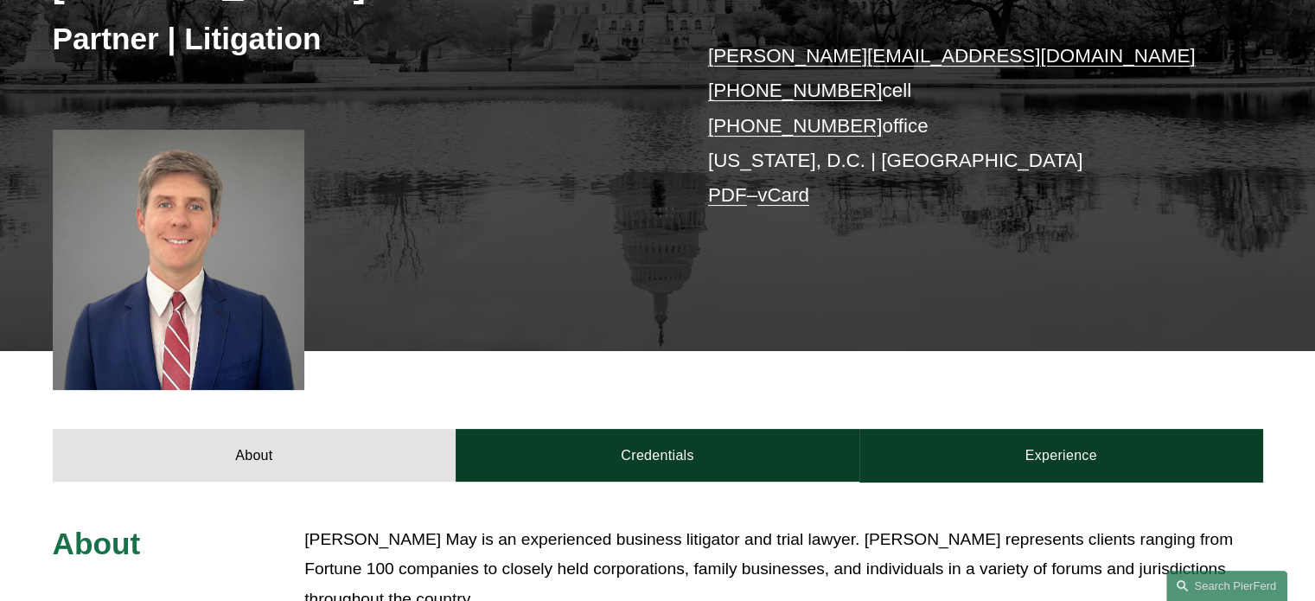
scroll to position [359, 0]
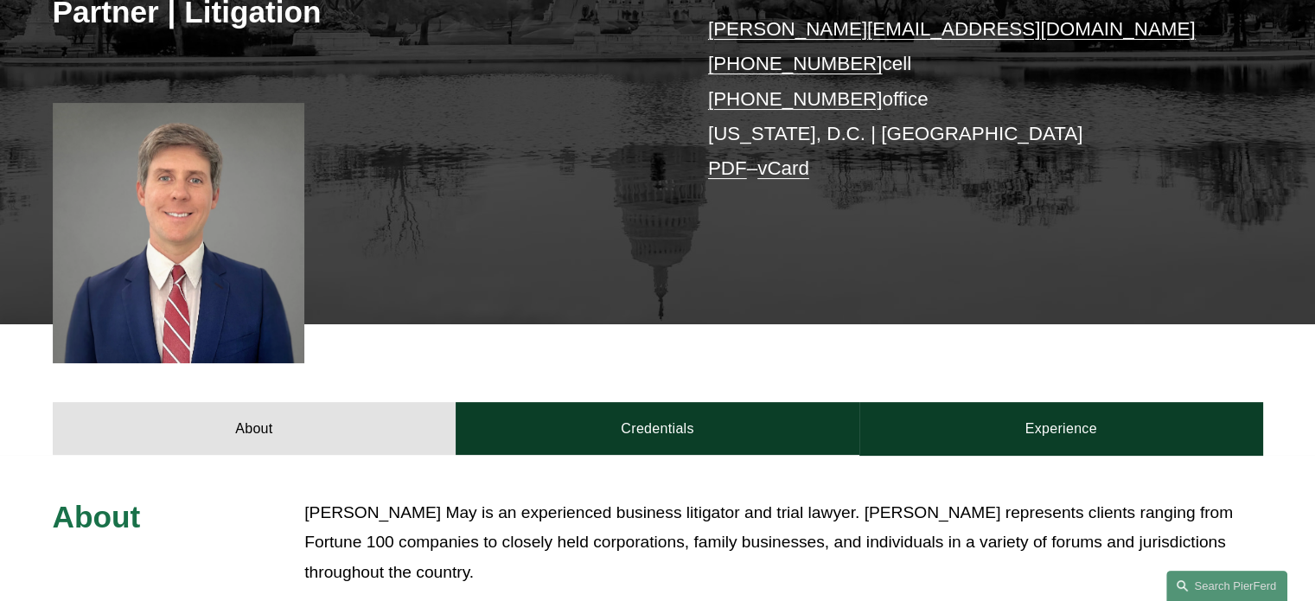
click at [216, 228] on div at bounding box center [179, 233] width 252 height 260
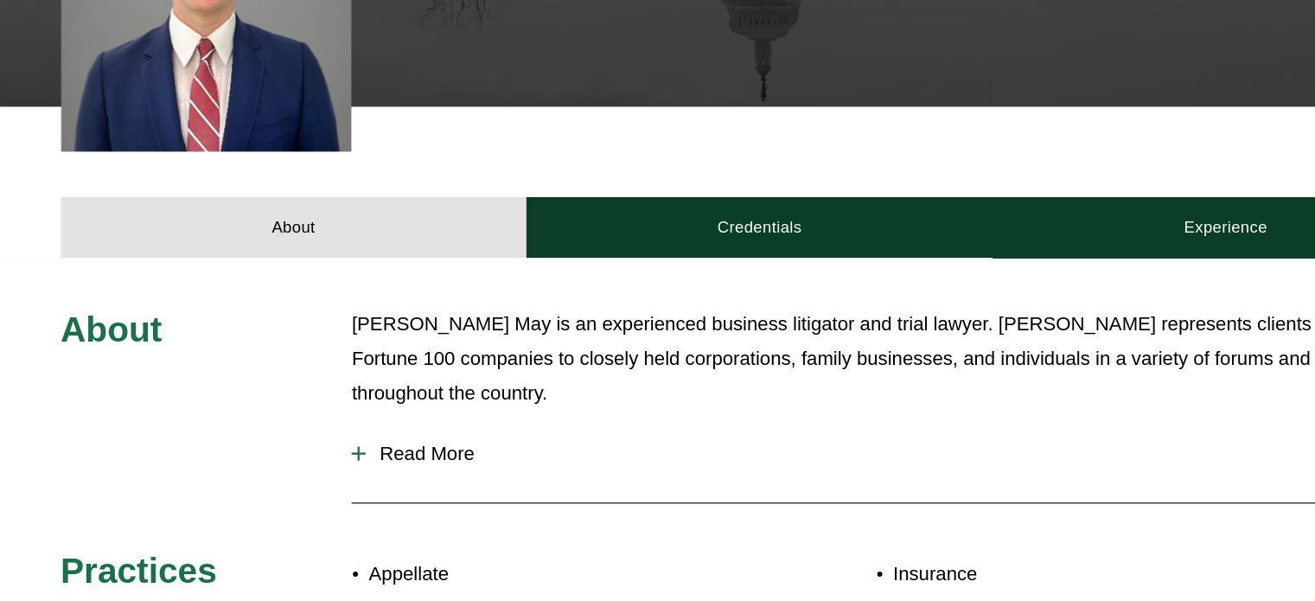
scroll to position [510, 0]
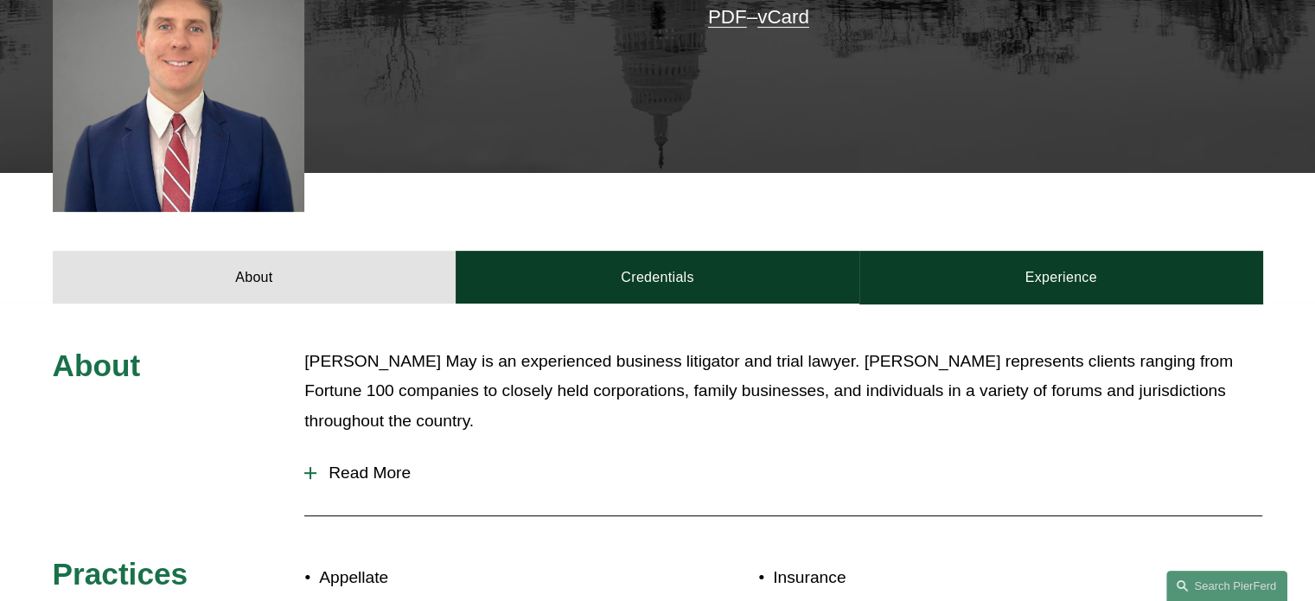
click at [403, 474] on span "Read More" at bounding box center [789, 472] width 946 height 19
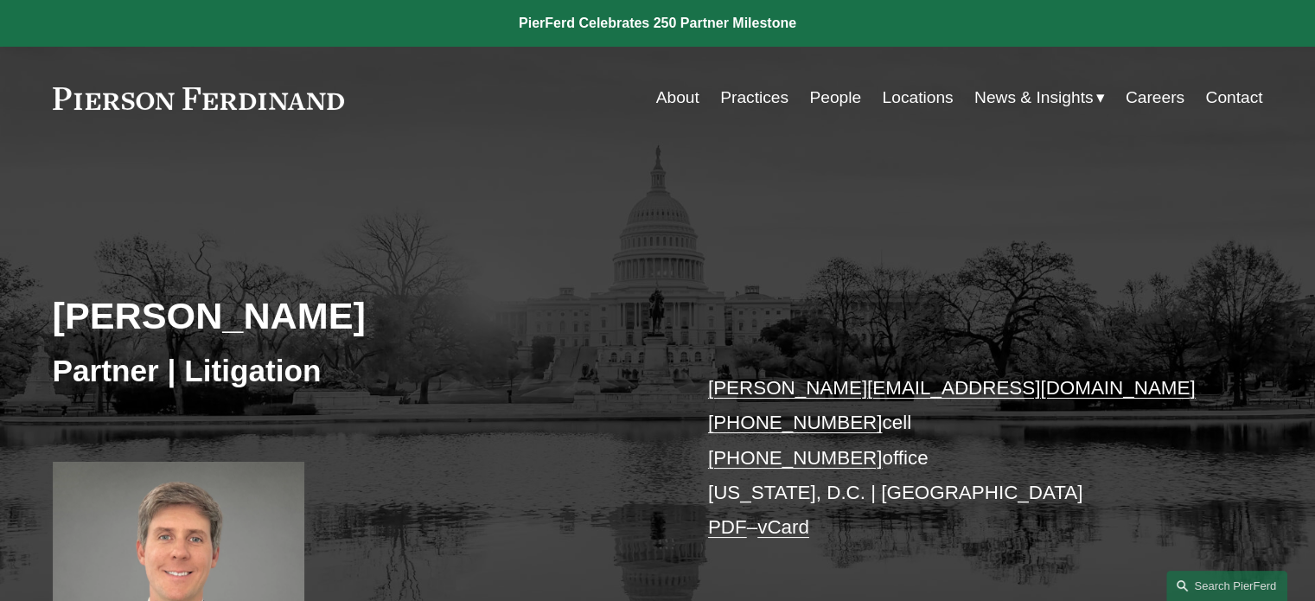
scroll to position [0, 0]
click at [747, 107] on link "Practices" at bounding box center [754, 97] width 68 height 33
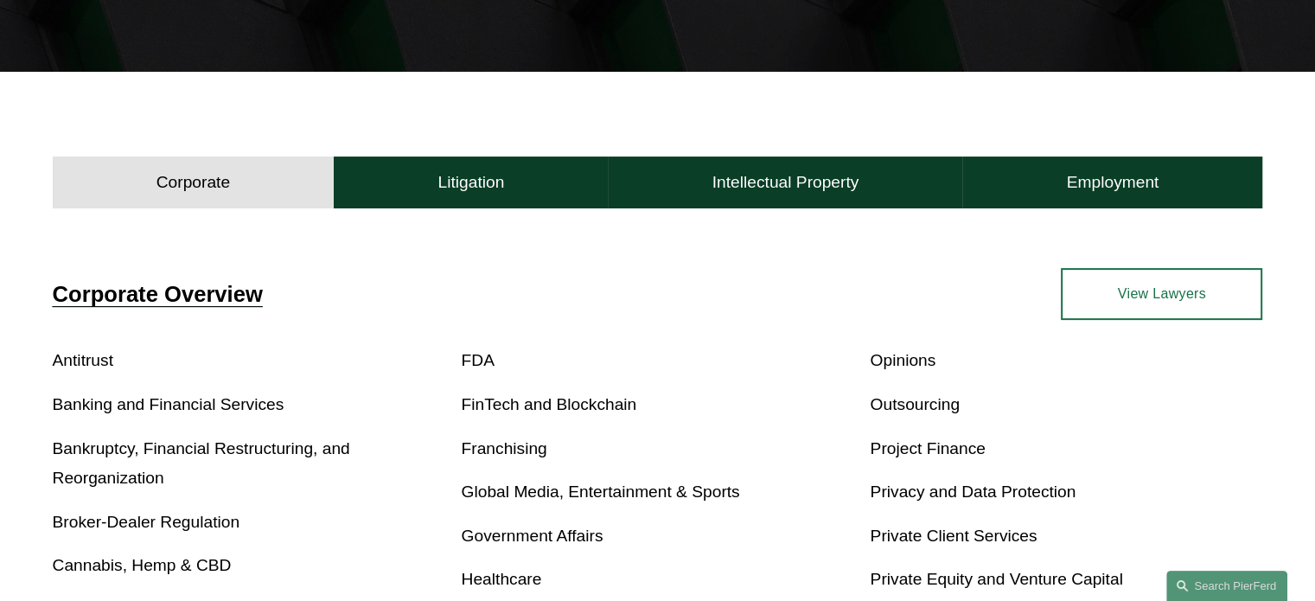
scroll to position [427, 0]
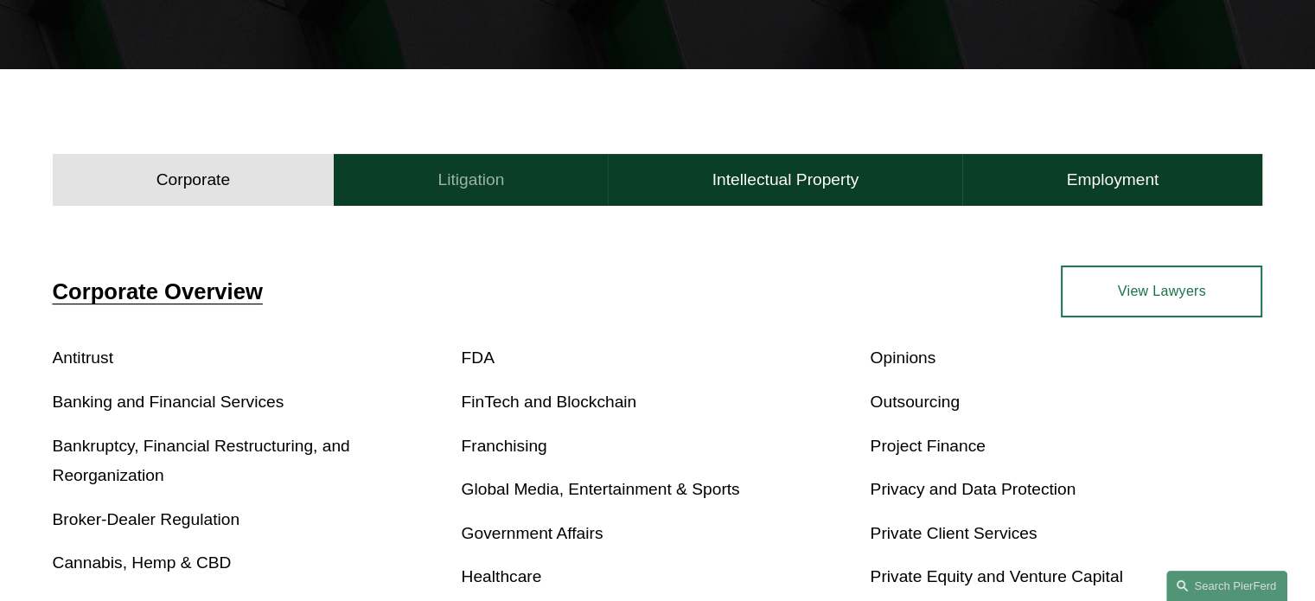
click at [491, 163] on button "Litigation" at bounding box center [471, 180] width 274 height 52
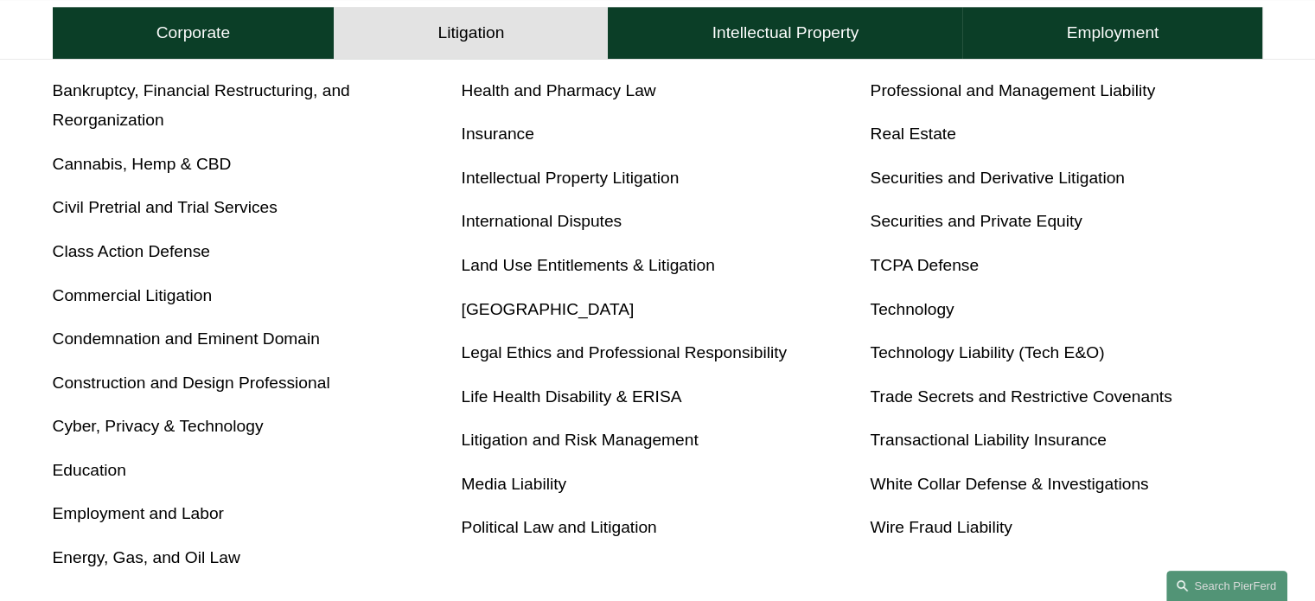
scroll to position [871, 0]
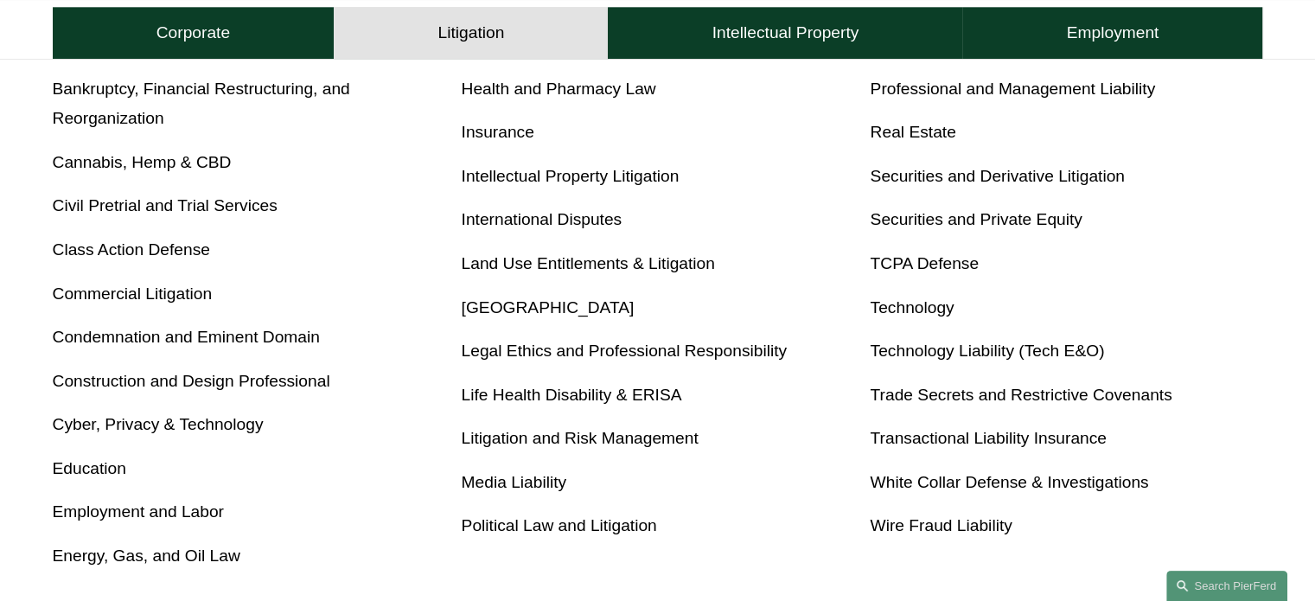
click at [953, 483] on link "White Collar Defense & Investigations" at bounding box center [1009, 482] width 278 height 18
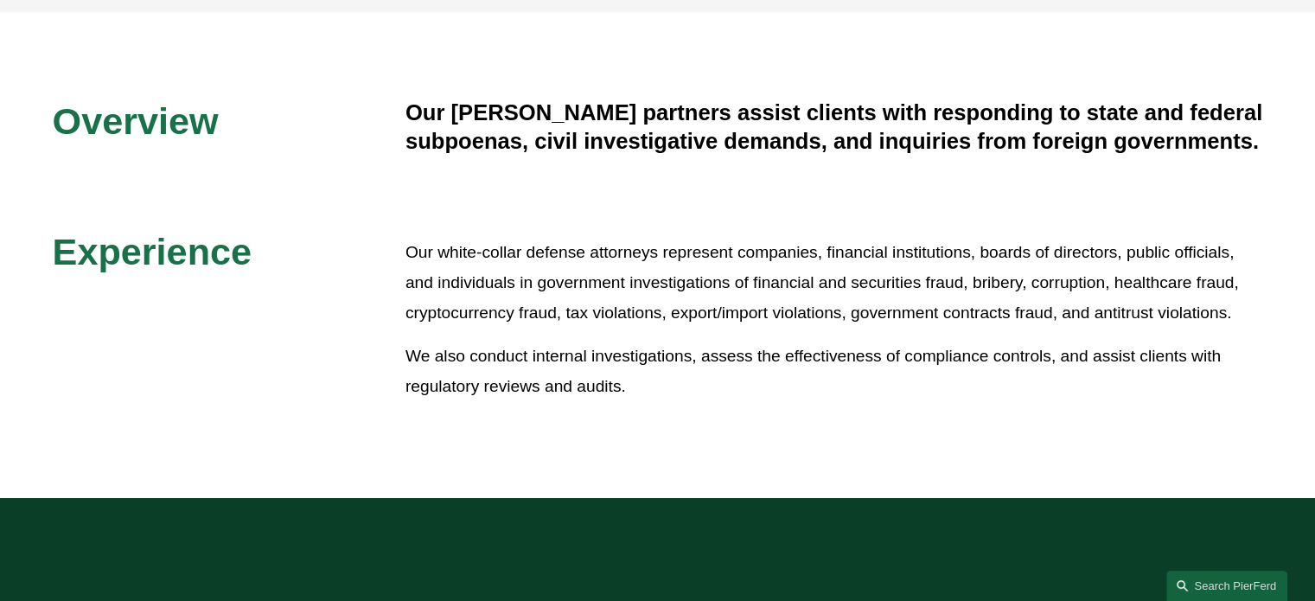
scroll to position [408, 0]
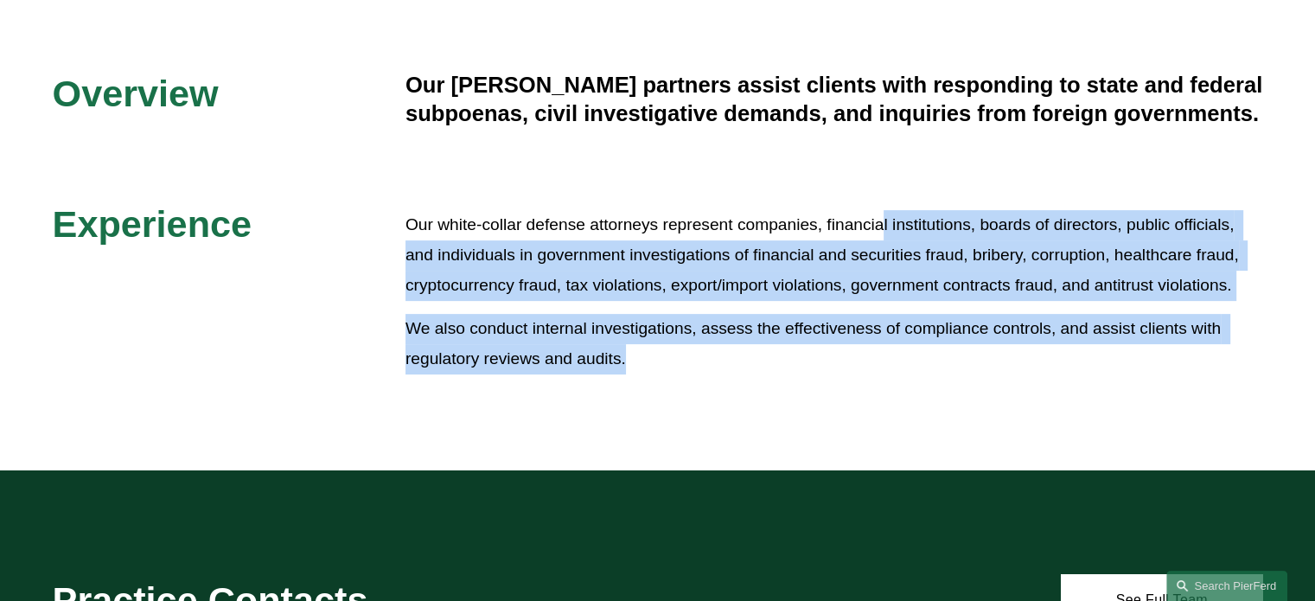
drag, startPoint x: 879, startPoint y: 189, endPoint x: 975, endPoint y: 445, distance: 273.3
click at [975, 445] on div "Overview Our Pierson Ferdinand partners assist clients with responding to state…" at bounding box center [657, 227] width 1315 height 486
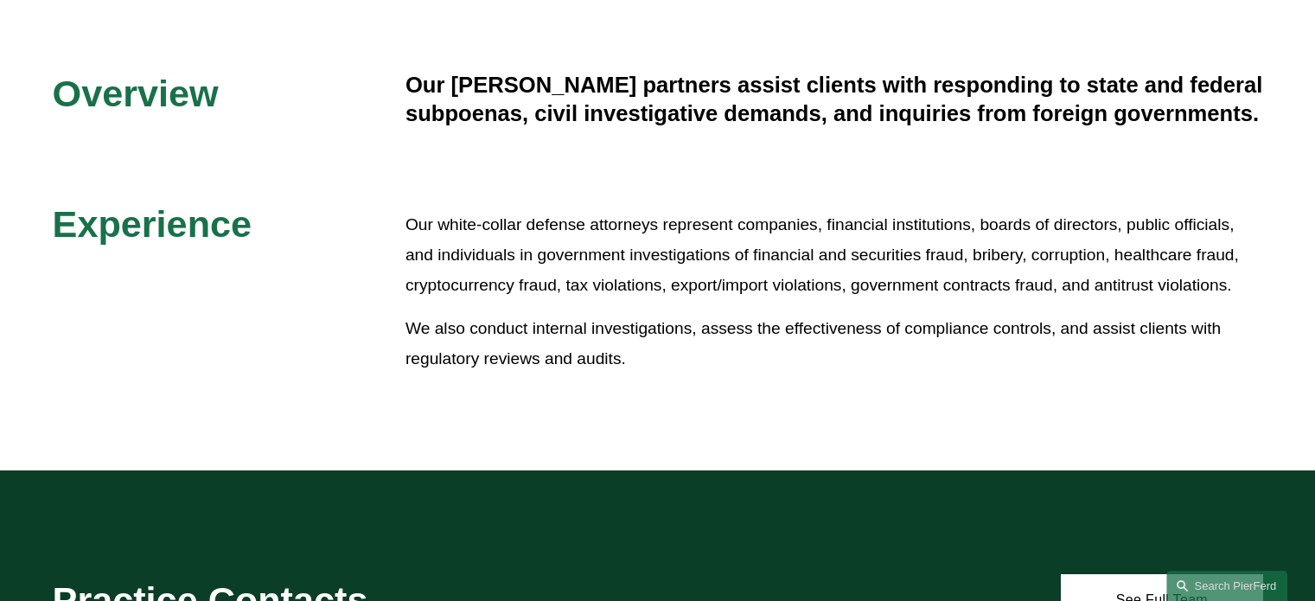
drag, startPoint x: 975, startPoint y: 445, endPoint x: 881, endPoint y: 157, distance: 302.9
click at [881, 157] on div "Overview Our Pierson Ferdinand partners assist clients with responding to state…" at bounding box center [657, 227] width 1315 height 486
click at [881, 157] on div "Overview Our Pierson Ferdinand partners assist clients with responding to state…" at bounding box center [657, 227] width 1315 height 312
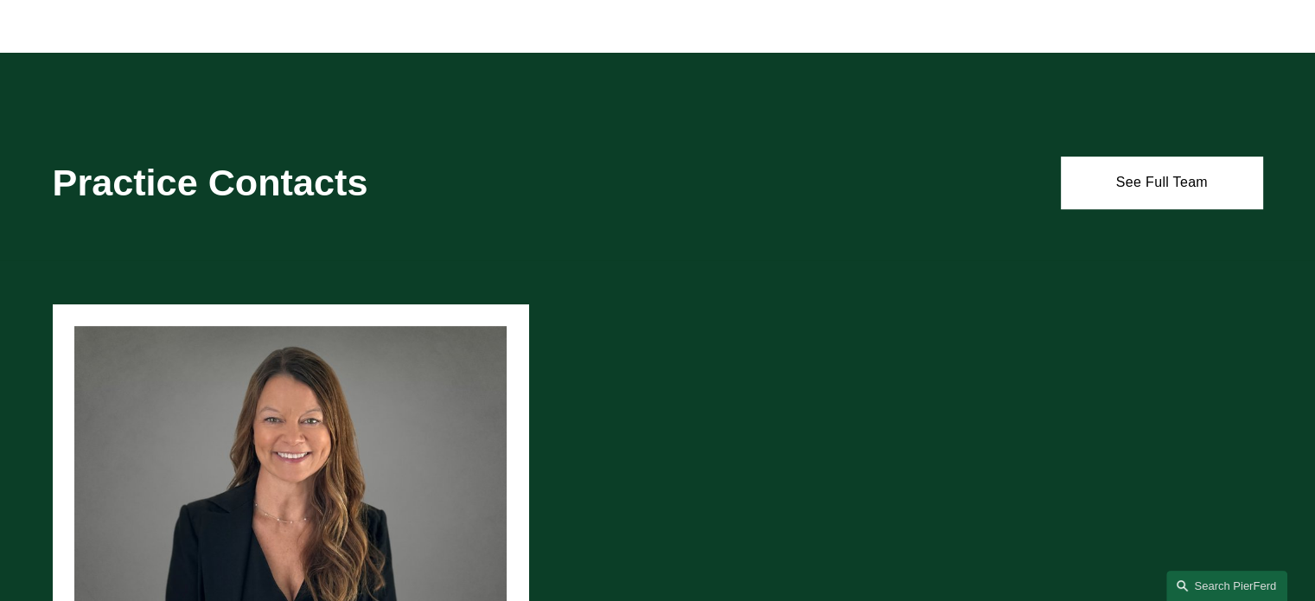
scroll to position [825, 0]
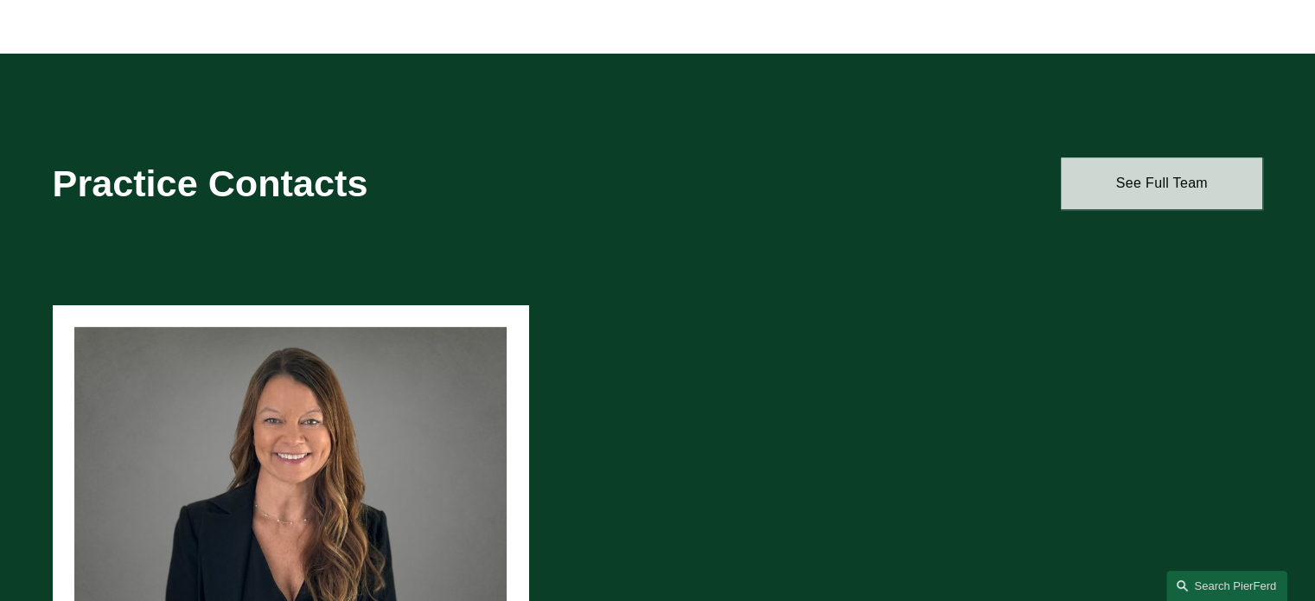
click at [1089, 202] on link "See Full Team" at bounding box center [1161, 183] width 201 height 52
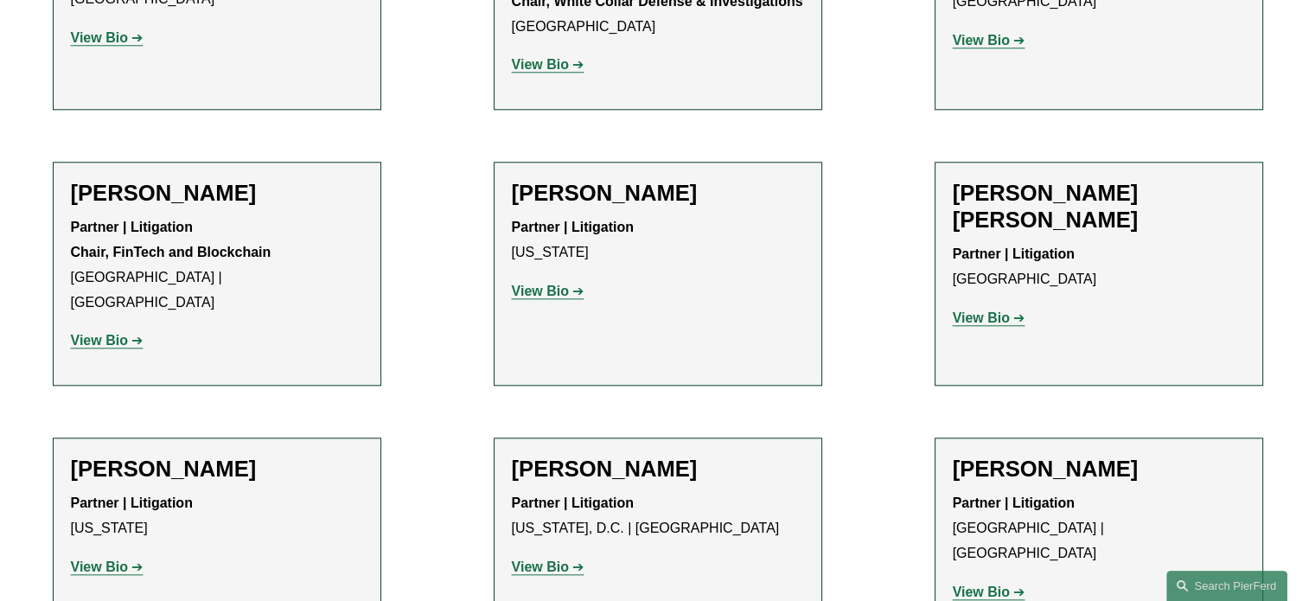
scroll to position [1679, 0]
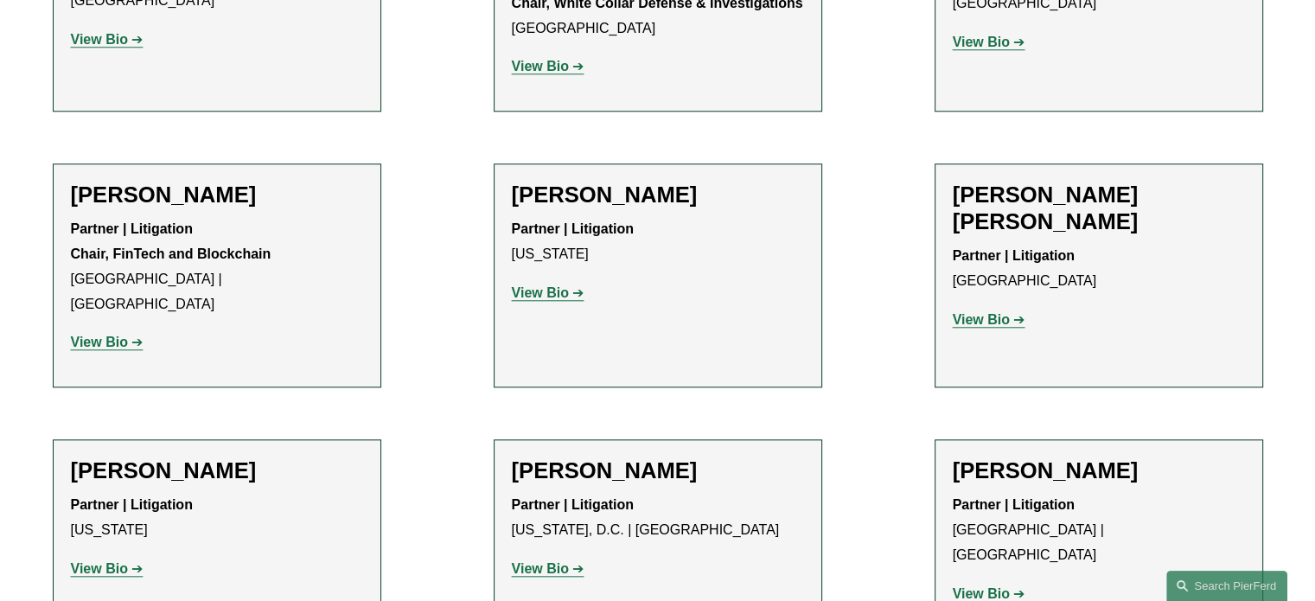
click at [557, 285] on strong "View Bio" at bounding box center [540, 292] width 57 height 15
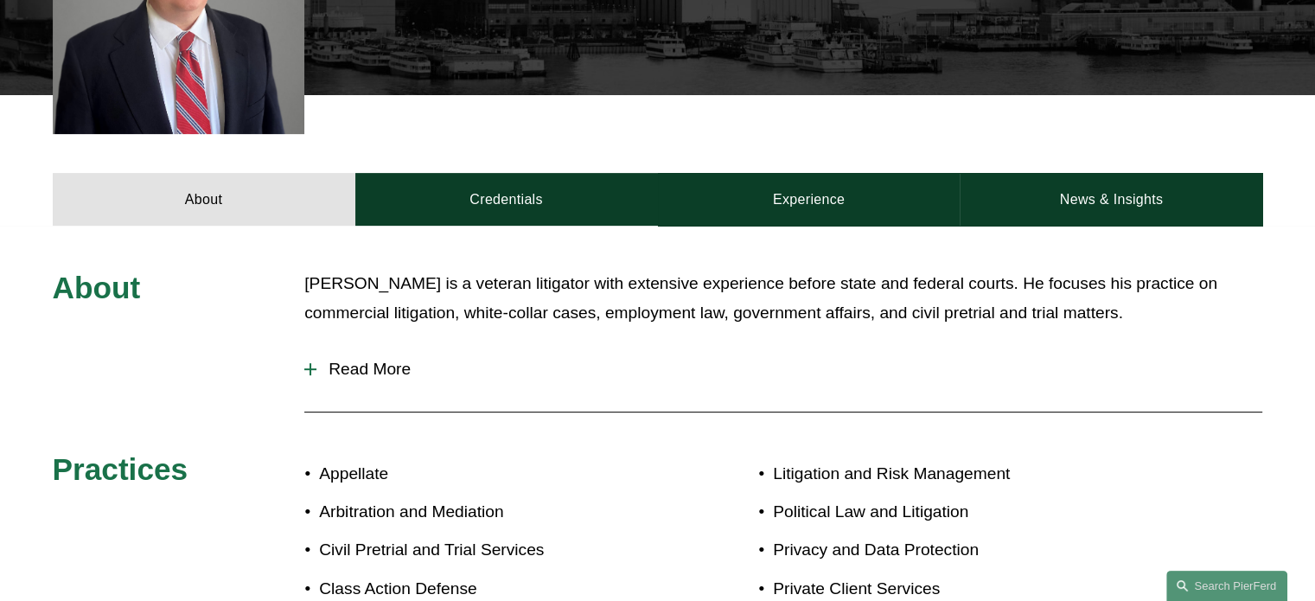
scroll to position [532, 0]
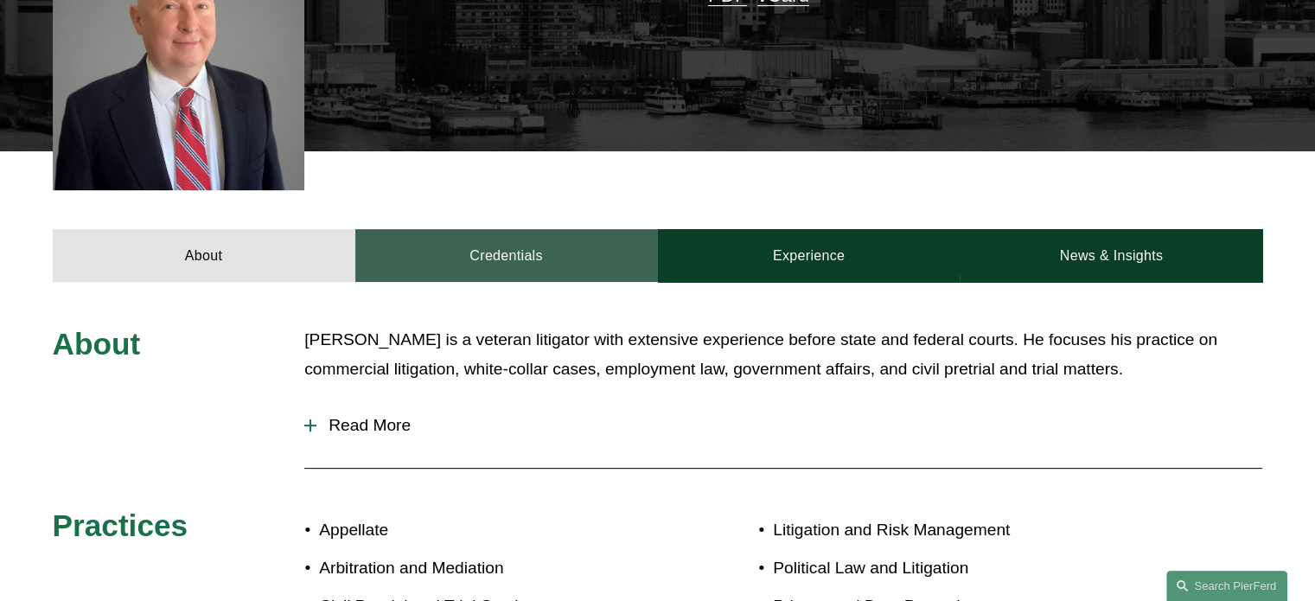
click at [488, 256] on link "Credentials" at bounding box center [506, 255] width 303 height 52
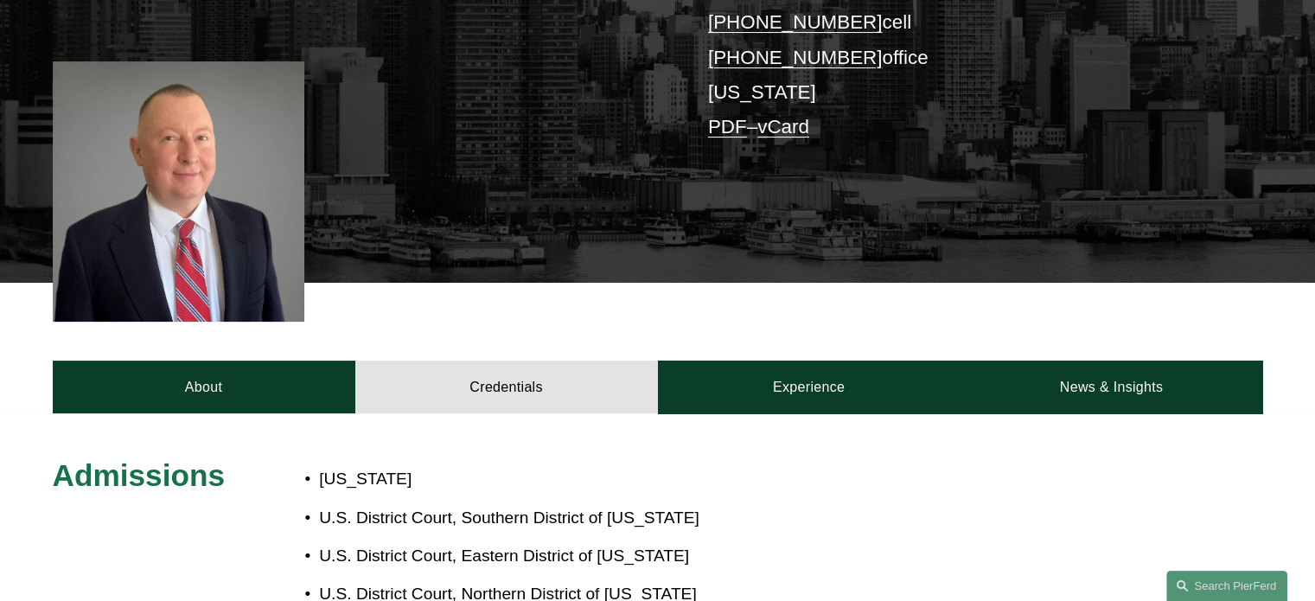
scroll to position [396, 0]
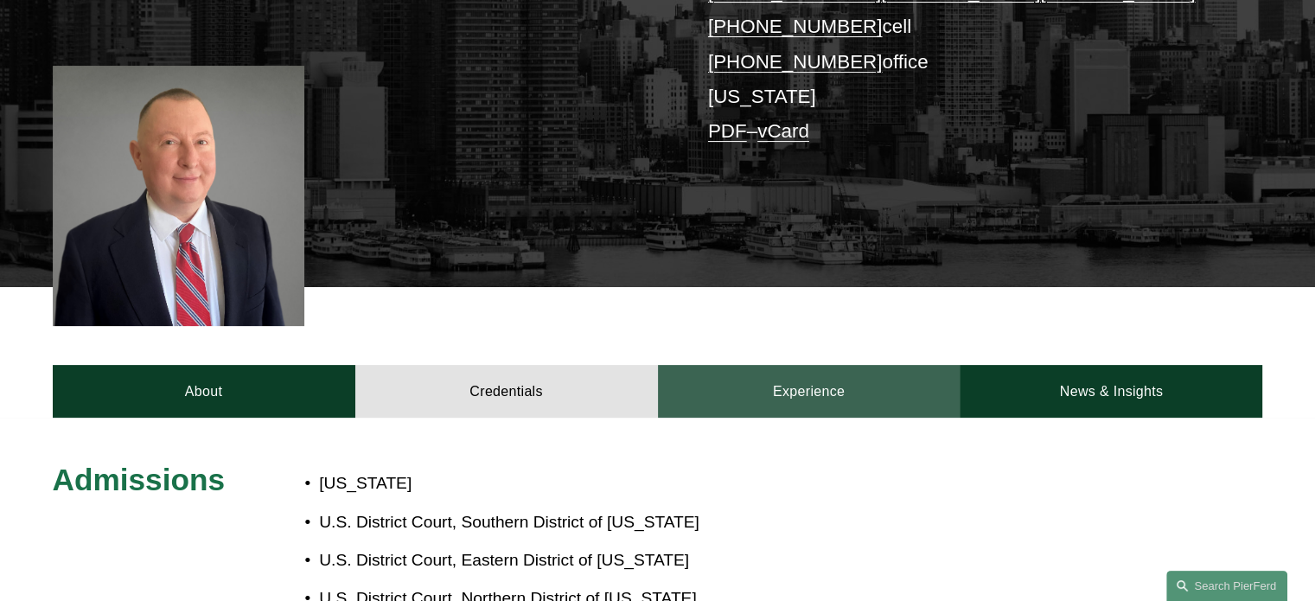
click at [784, 386] on link "Experience" at bounding box center [809, 391] width 303 height 52
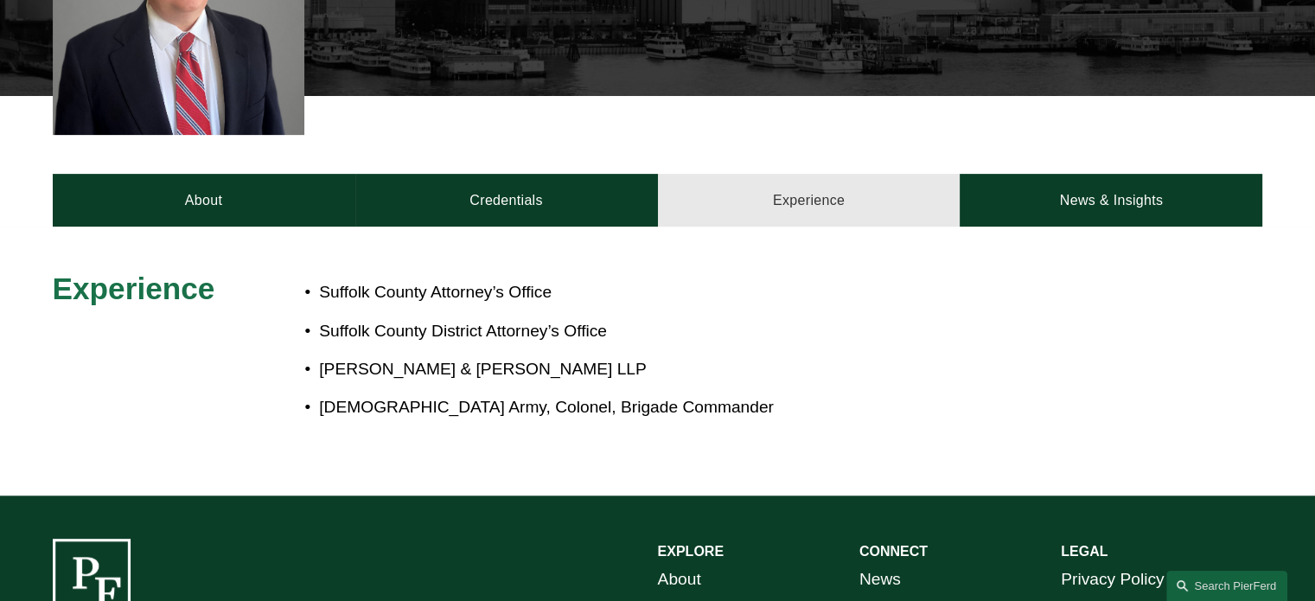
scroll to position [588, 0]
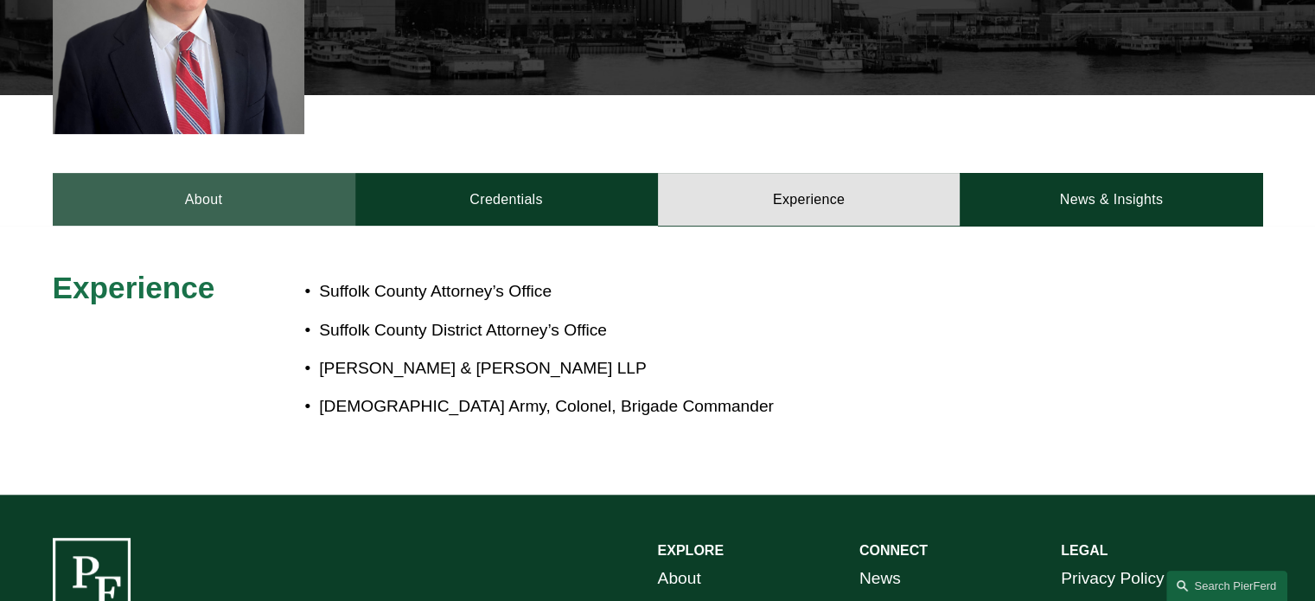
click at [222, 200] on link "About" at bounding box center [204, 199] width 303 height 52
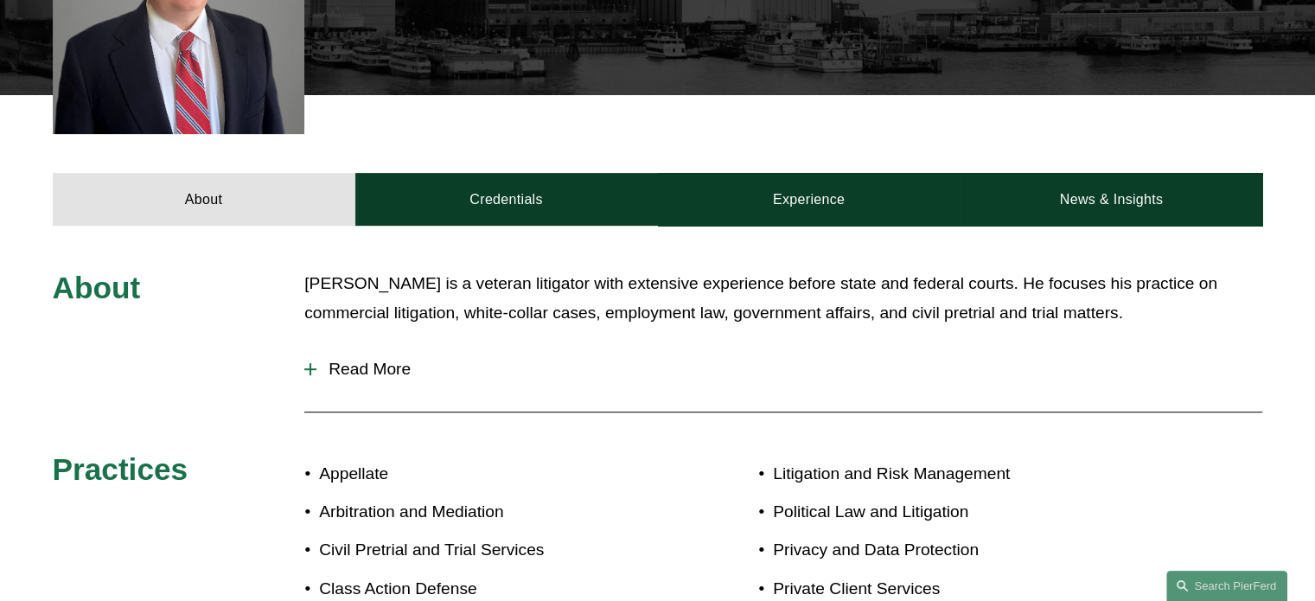
click at [349, 376] on span "Read More" at bounding box center [789, 369] width 946 height 19
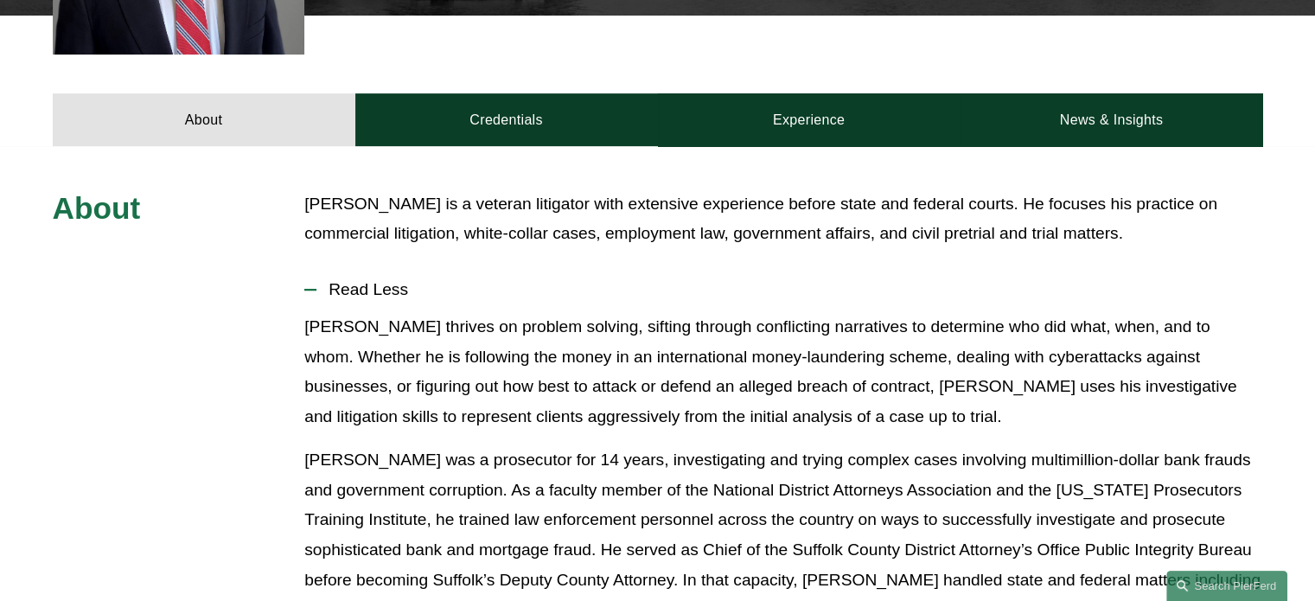
scroll to position [664, 0]
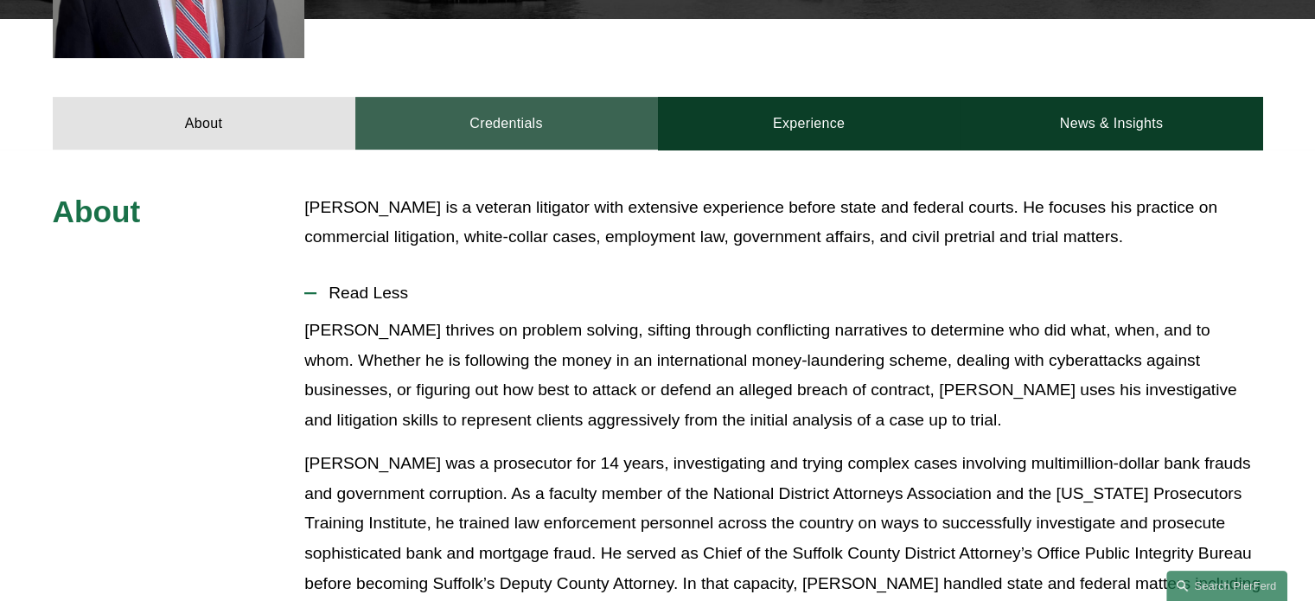
click at [572, 118] on link "Credentials" at bounding box center [506, 123] width 303 height 52
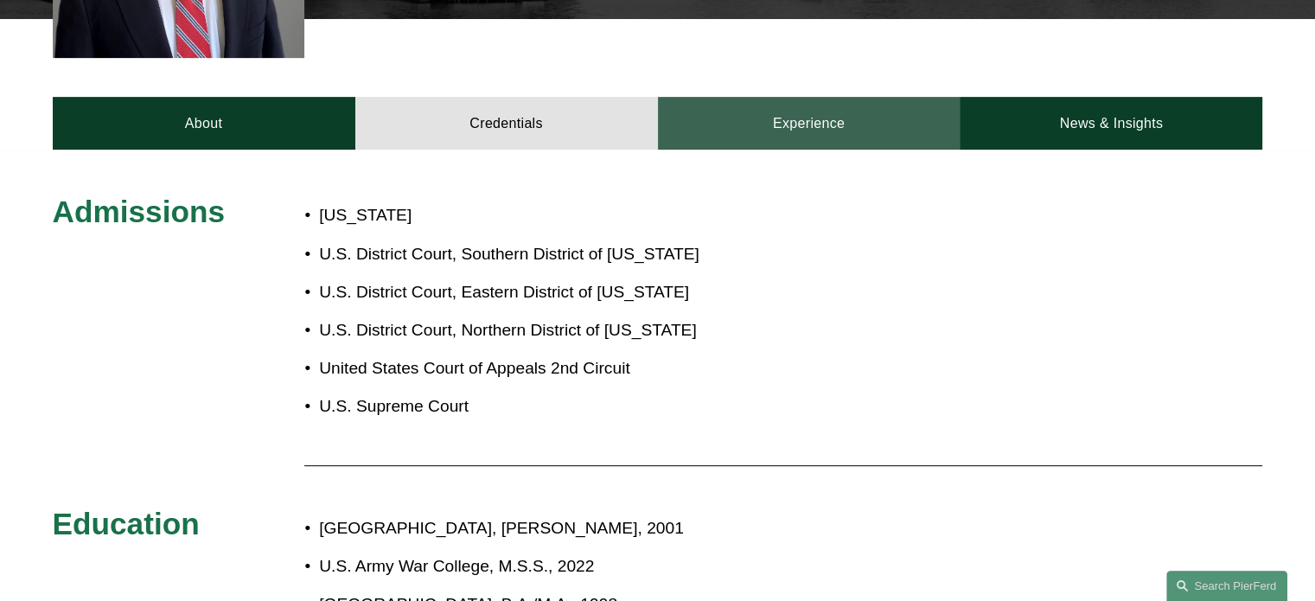
click at [743, 137] on link "Experience" at bounding box center [809, 123] width 303 height 52
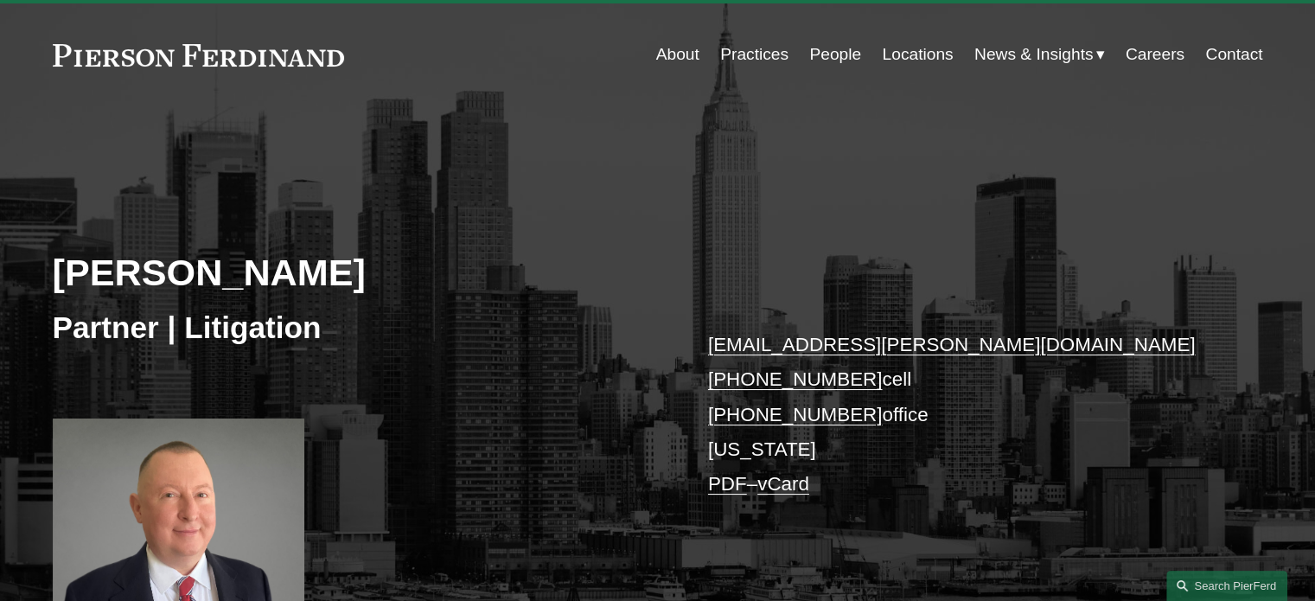
scroll to position [0, 0]
